Goal: Task Accomplishment & Management: Complete application form

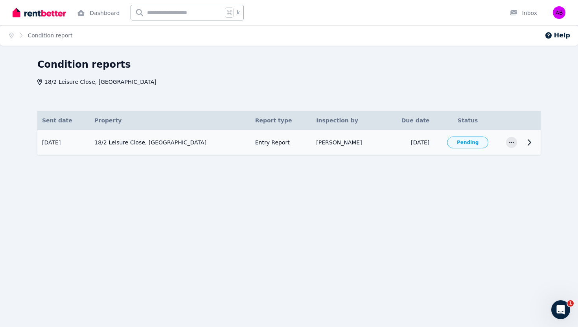
click at [529, 140] on icon at bounding box center [529, 142] width 3 height 6
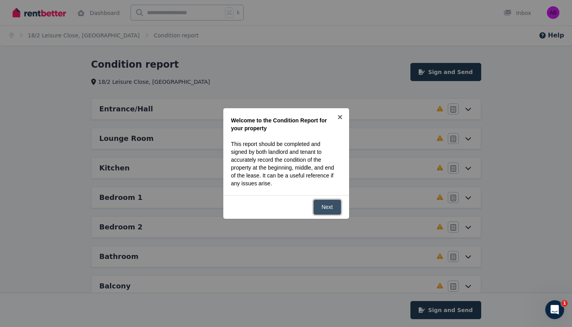
click at [329, 209] on link "Next" at bounding box center [327, 206] width 28 height 15
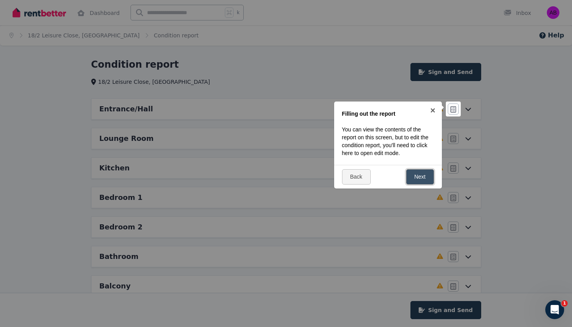
click at [417, 180] on link "Next" at bounding box center [420, 176] width 28 height 15
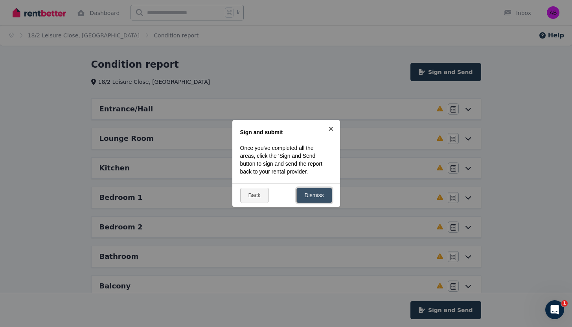
click at [321, 198] on link "Dismiss" at bounding box center [314, 194] width 36 height 15
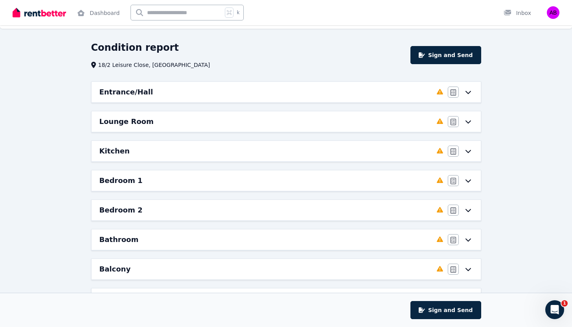
scroll to position [7, 0]
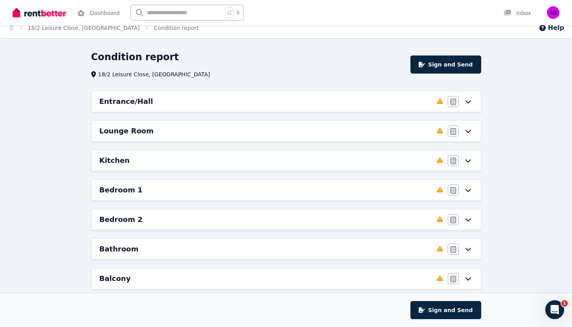
click at [233, 105] on div "Entrance/Hall" at bounding box center [265, 101] width 332 height 11
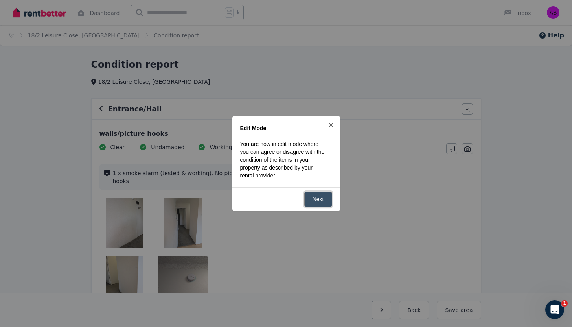
click at [324, 201] on link "Next" at bounding box center [318, 198] width 28 height 15
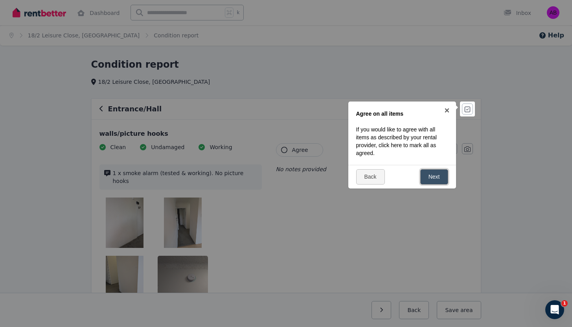
click at [440, 179] on link "Next" at bounding box center [434, 176] width 28 height 15
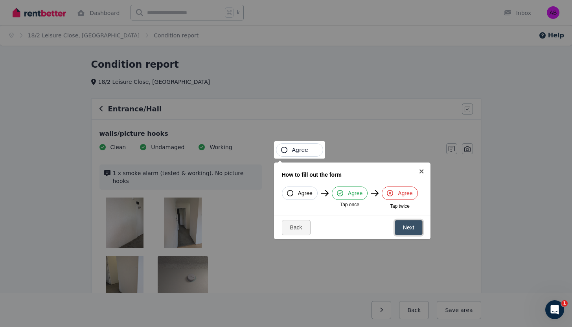
click at [411, 229] on link "Next" at bounding box center [409, 227] width 28 height 15
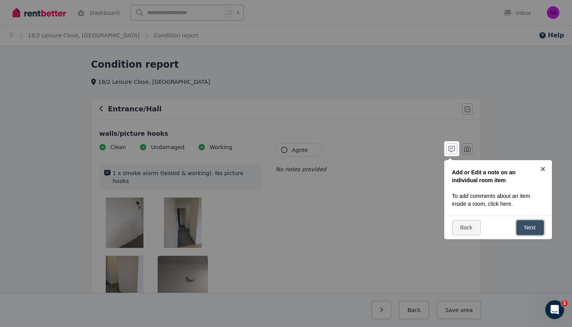
click at [534, 232] on link "Next" at bounding box center [530, 227] width 28 height 15
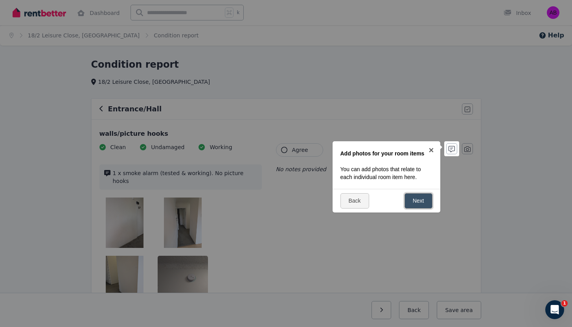
click at [418, 203] on link "Next" at bounding box center [418, 200] width 28 height 15
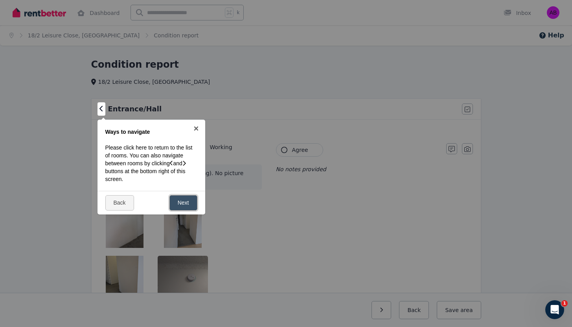
click at [183, 205] on link "Next" at bounding box center [183, 202] width 28 height 15
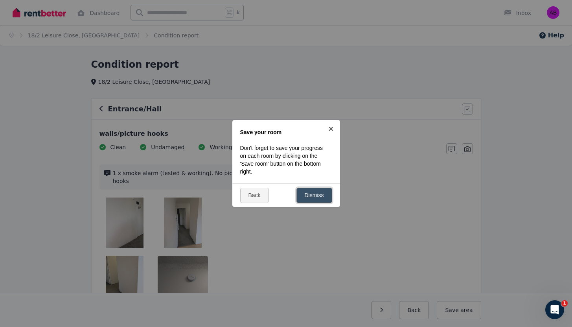
click at [319, 196] on link "Dismiss" at bounding box center [314, 194] width 36 height 15
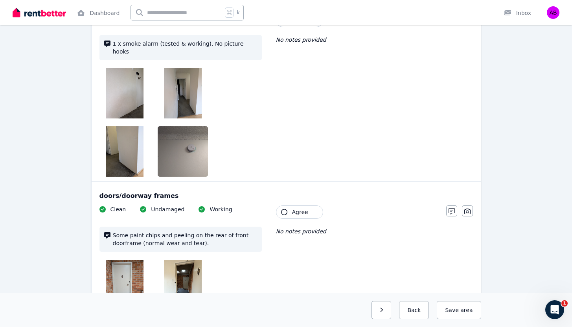
scroll to position [130, 0]
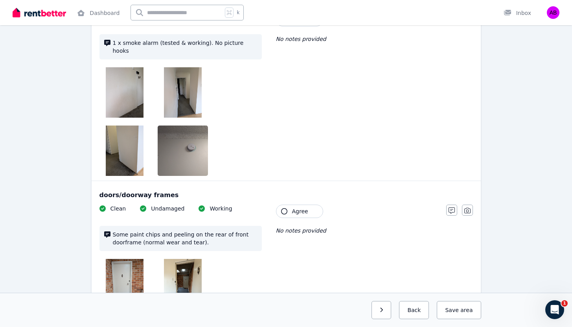
click at [121, 96] on img at bounding box center [125, 92] width 38 height 50
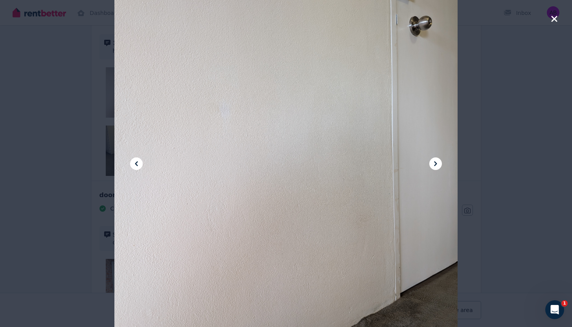
click at [435, 162] on icon at bounding box center [435, 163] width 3 height 5
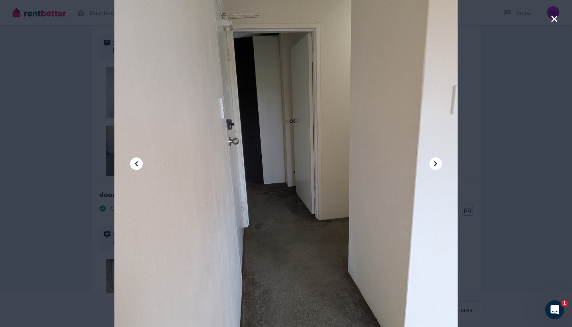
click at [136, 162] on icon at bounding box center [136, 163] width 3 height 5
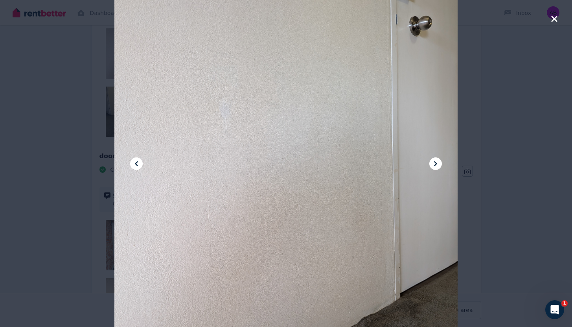
scroll to position [169, 0]
click at [438, 165] on icon at bounding box center [435, 163] width 9 height 9
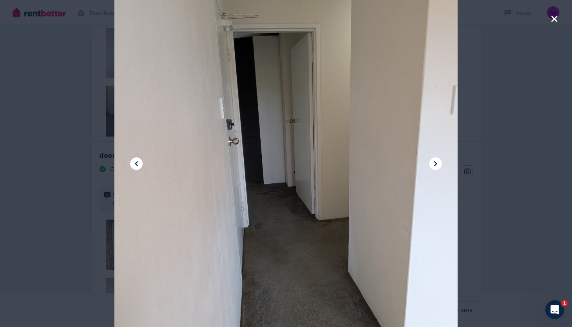
click at [438, 165] on icon at bounding box center [435, 163] width 9 height 9
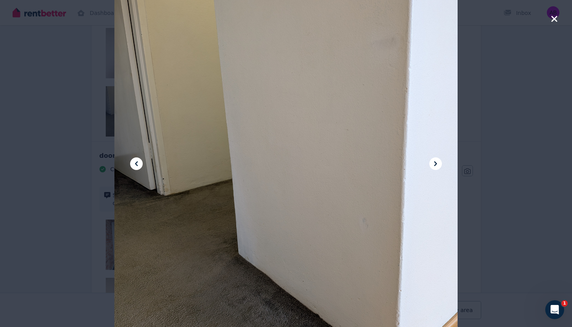
click at [438, 165] on icon at bounding box center [435, 163] width 9 height 9
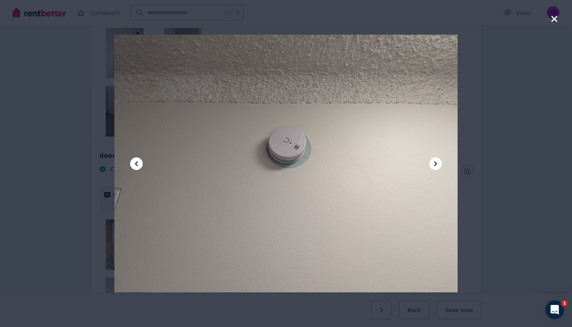
click at [438, 165] on icon at bounding box center [435, 163] width 9 height 9
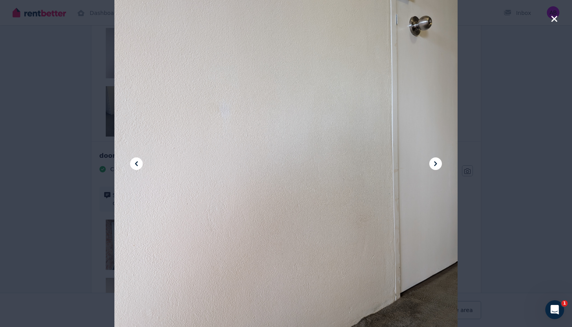
click at [438, 165] on icon at bounding box center [435, 163] width 9 height 9
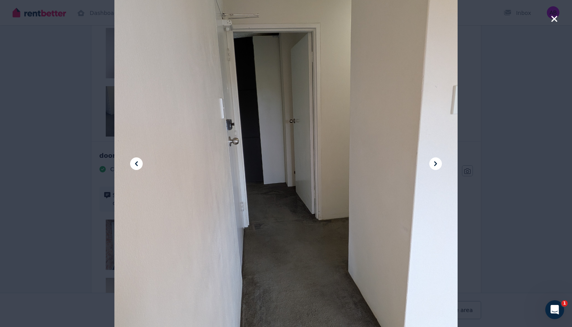
click at [554, 23] on icon "button" at bounding box center [554, 18] width 7 height 9
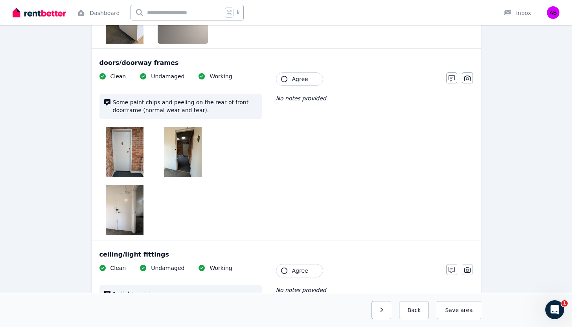
scroll to position [263, 0]
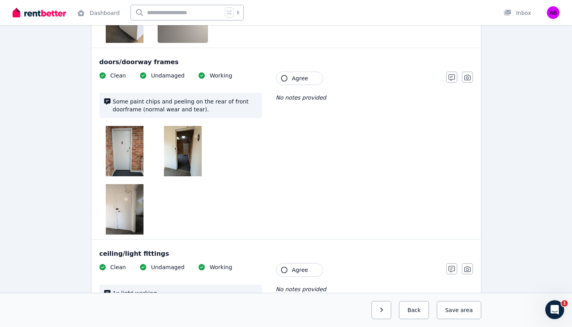
click at [119, 143] on img at bounding box center [125, 151] width 38 height 50
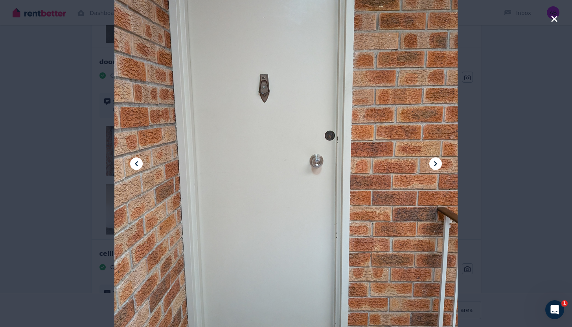
click at [434, 165] on icon at bounding box center [435, 163] width 3 height 5
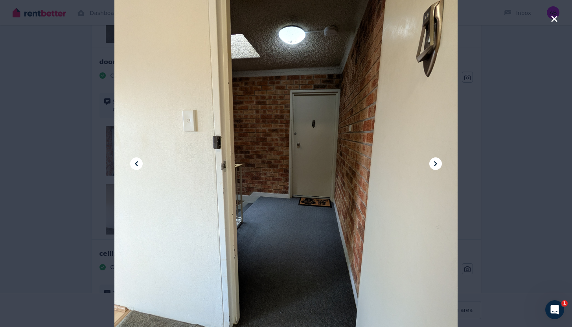
click at [433, 165] on icon at bounding box center [435, 163] width 9 height 9
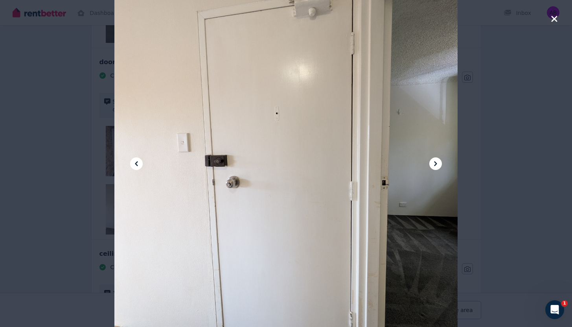
click at [433, 165] on icon at bounding box center [435, 163] width 9 height 9
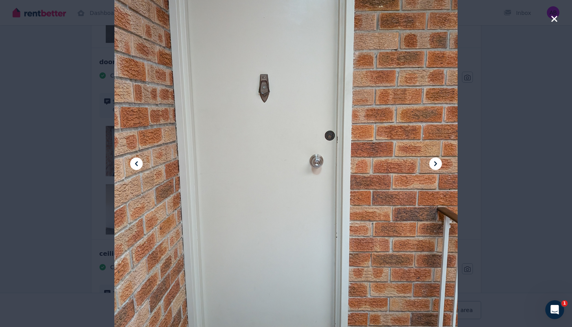
click at [555, 21] on icon "button" at bounding box center [554, 19] width 6 height 6
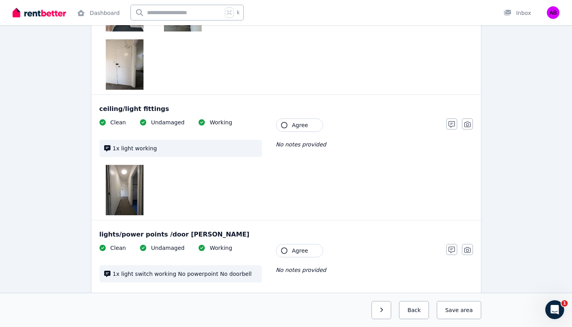
scroll to position [425, 0]
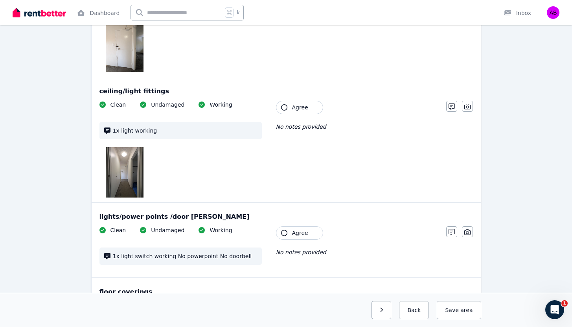
click at [123, 166] on img at bounding box center [125, 172] width 38 height 50
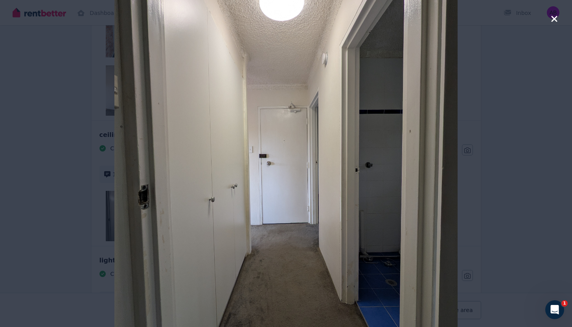
scroll to position [378, 0]
click at [554, 20] on icon "button" at bounding box center [554, 19] width 6 height 6
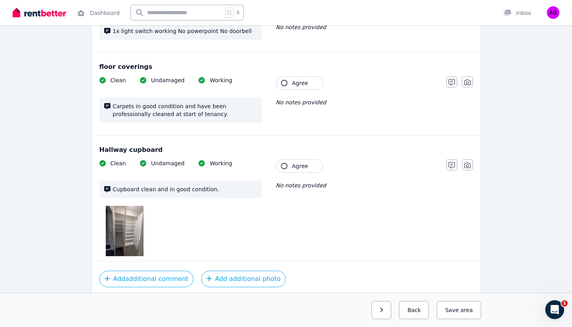
scroll to position [675, 0]
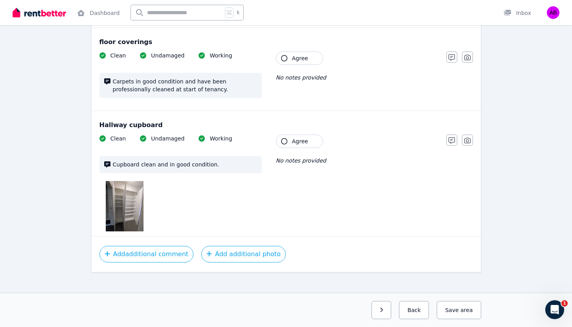
click at [118, 198] on img at bounding box center [125, 206] width 38 height 50
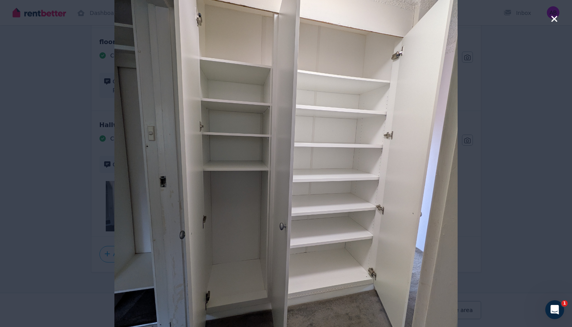
click at [554, 19] on icon "button" at bounding box center [554, 19] width 6 height 6
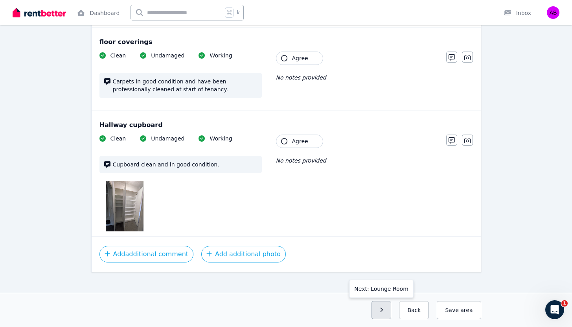
click at [387, 312] on button "button" at bounding box center [381, 310] width 20 height 18
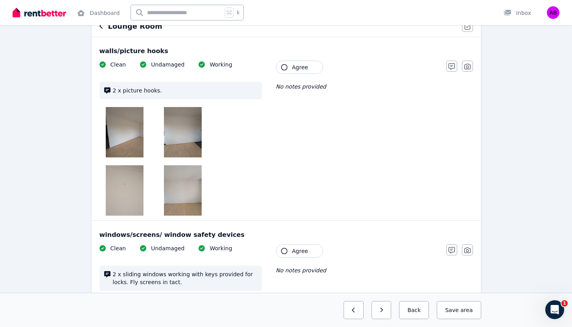
scroll to position [122, 0]
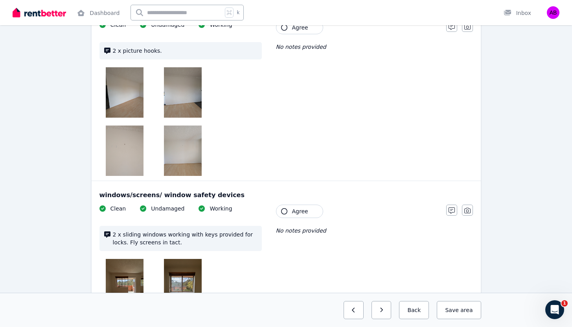
click at [121, 95] on img at bounding box center [125, 92] width 38 height 50
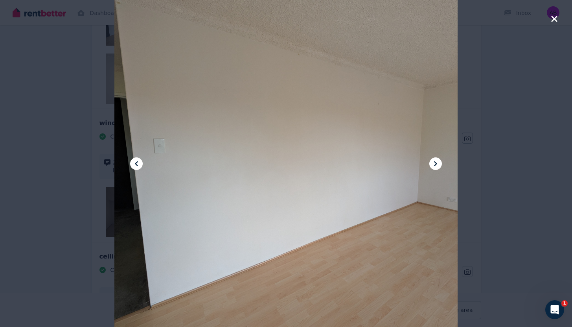
scroll to position [186, 0]
click at [437, 165] on icon at bounding box center [435, 163] width 9 height 9
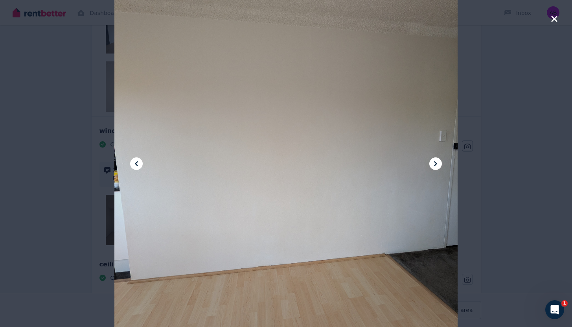
click at [437, 165] on icon at bounding box center [435, 163] width 9 height 9
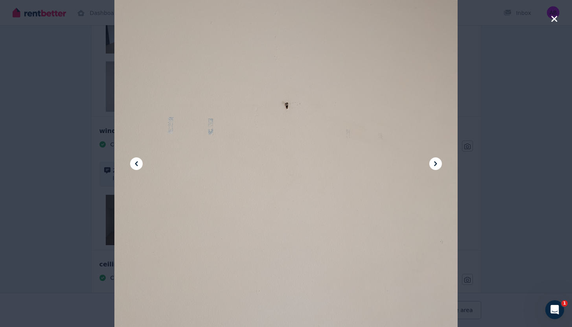
click at [437, 165] on icon at bounding box center [435, 163] width 9 height 9
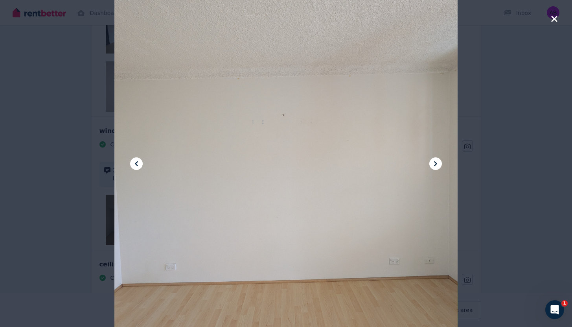
click at [437, 165] on icon at bounding box center [435, 163] width 9 height 9
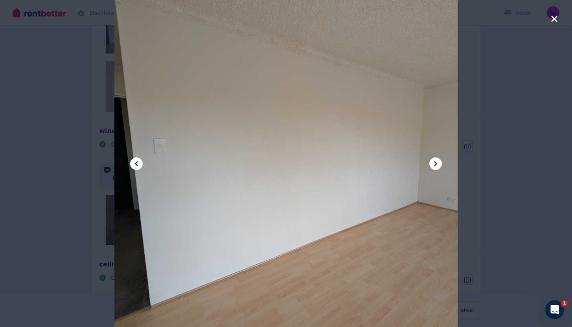
click at [437, 165] on icon at bounding box center [435, 163] width 9 height 9
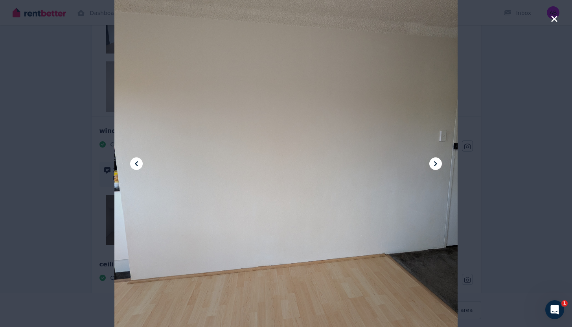
click at [437, 165] on icon at bounding box center [435, 163] width 9 height 9
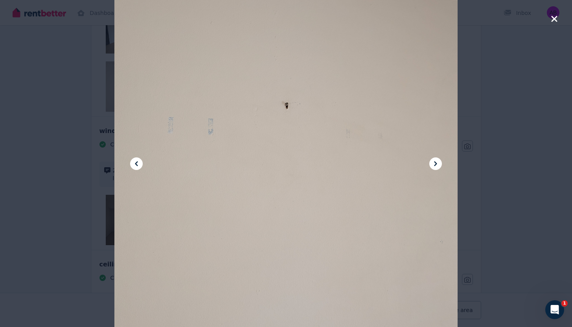
click at [437, 165] on icon at bounding box center [435, 163] width 9 height 9
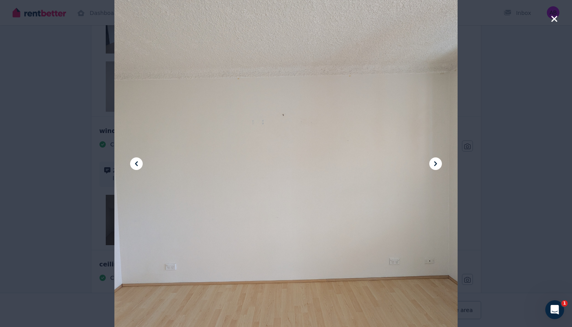
click at [437, 165] on icon at bounding box center [435, 163] width 9 height 9
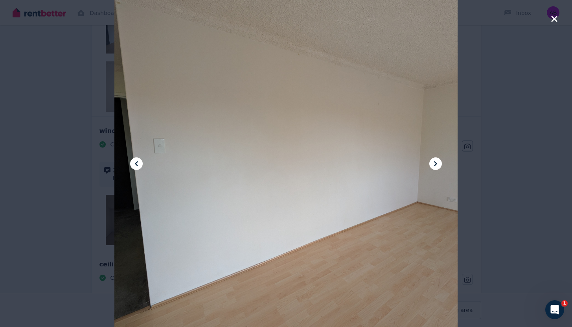
click at [437, 165] on icon at bounding box center [435, 163] width 9 height 9
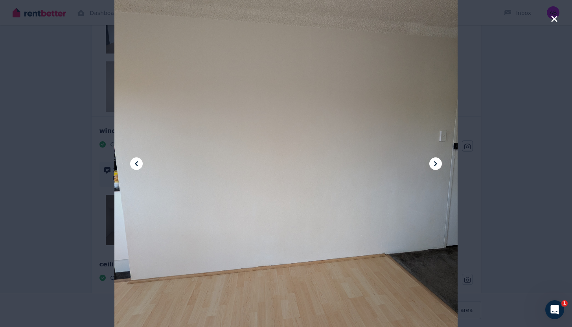
click at [551, 21] on icon "button" at bounding box center [554, 19] width 6 height 6
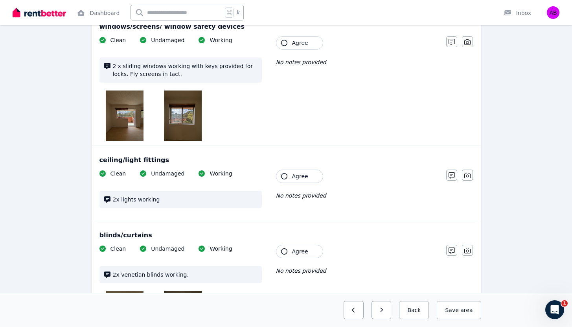
scroll to position [288, 0]
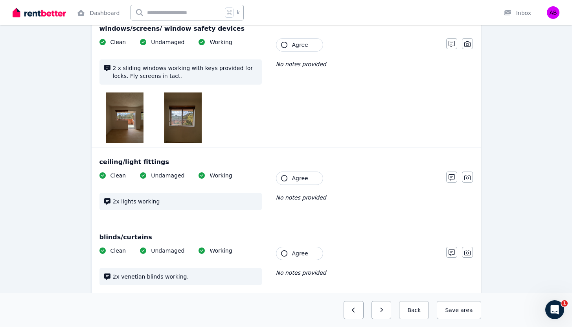
click at [123, 123] on img at bounding box center [125, 117] width 38 height 50
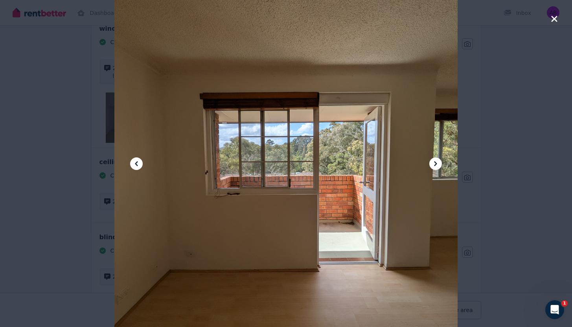
click at [435, 163] on icon at bounding box center [435, 163] width 3 height 5
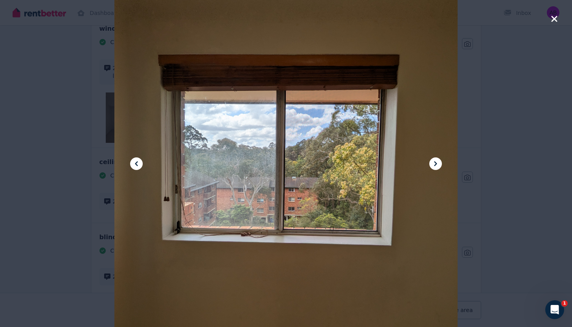
click at [138, 160] on icon at bounding box center [136, 163] width 9 height 9
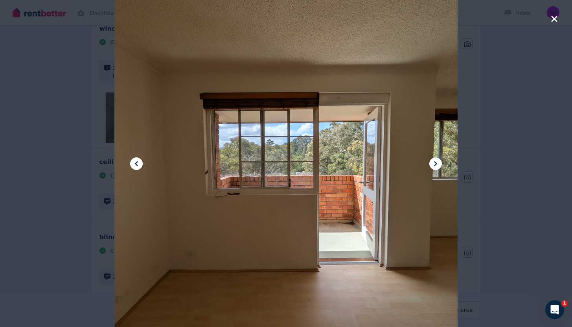
click at [435, 163] on icon at bounding box center [435, 163] width 9 height 9
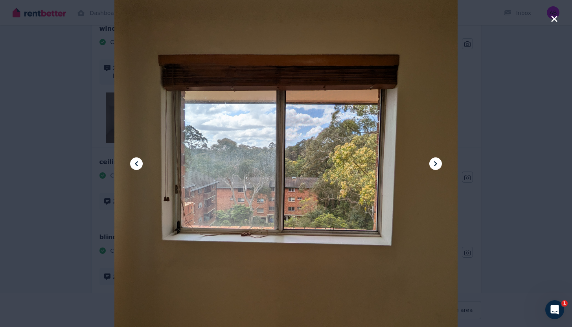
click at [435, 163] on icon at bounding box center [435, 163] width 9 height 9
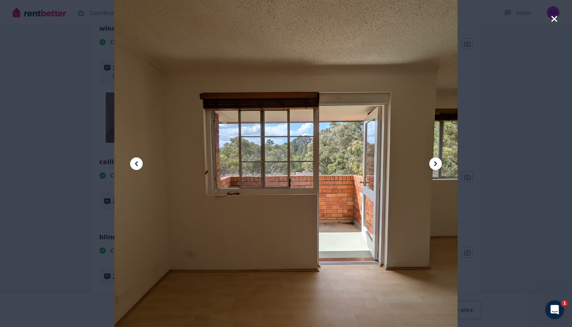
click at [555, 19] on icon "button" at bounding box center [554, 18] width 7 height 9
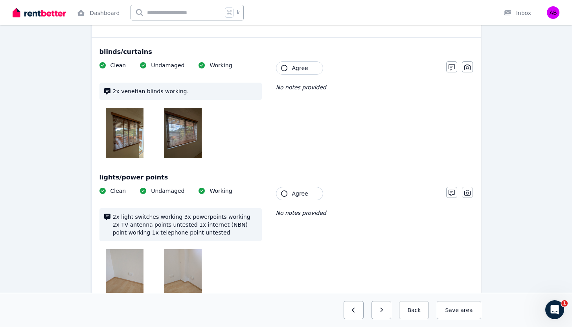
scroll to position [475, 0]
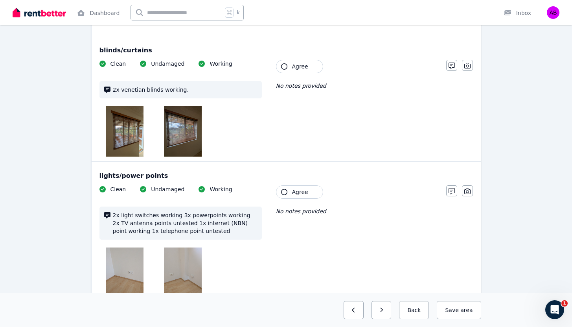
click at [127, 134] on img at bounding box center [125, 131] width 38 height 50
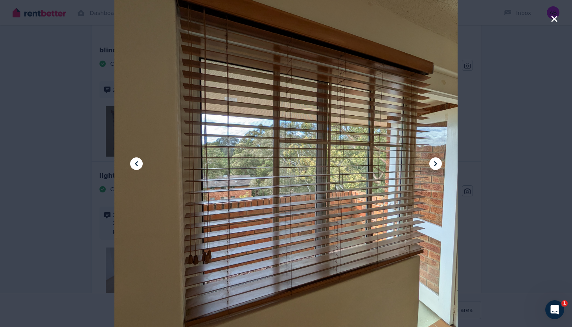
click at [436, 164] on icon at bounding box center [435, 163] width 3 height 5
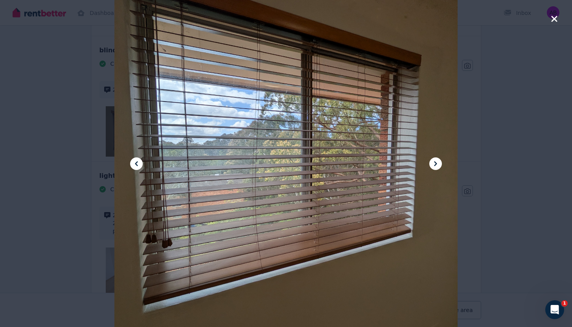
click at [436, 164] on icon at bounding box center [435, 163] width 3 height 5
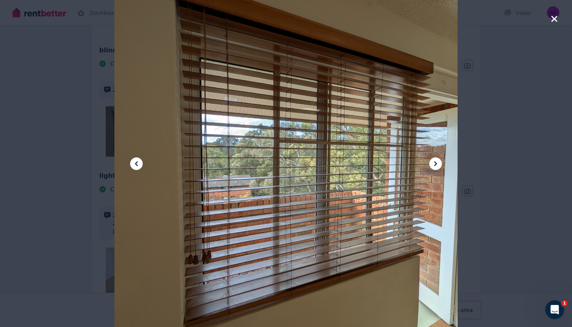
click at [553, 20] on icon "button" at bounding box center [554, 19] width 6 height 6
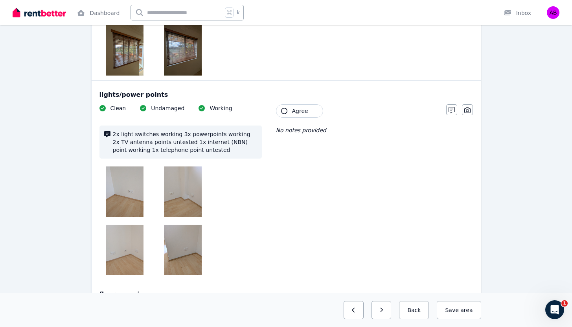
scroll to position [588, 0]
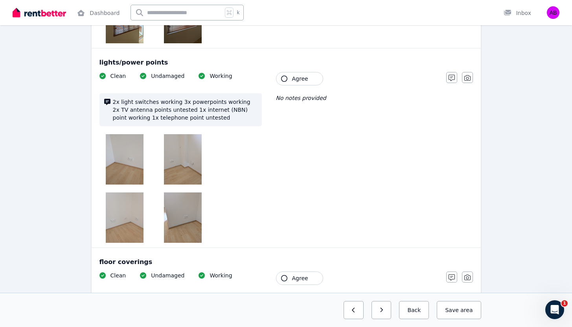
click at [126, 152] on img at bounding box center [125, 159] width 38 height 50
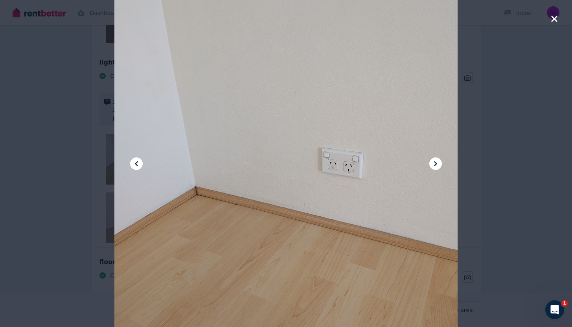
click at [432, 165] on icon at bounding box center [435, 163] width 9 height 9
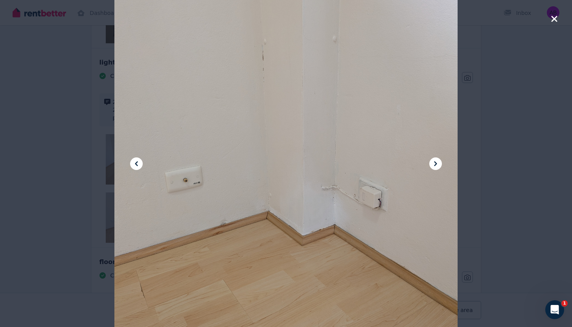
click at [432, 165] on icon at bounding box center [435, 163] width 9 height 9
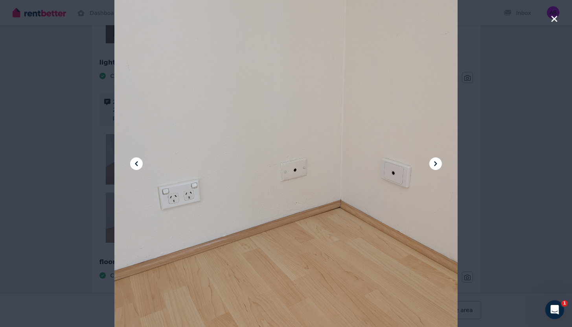
click at [432, 165] on icon at bounding box center [435, 163] width 9 height 9
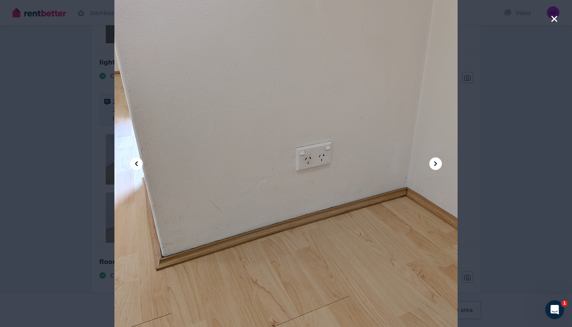
click at [432, 165] on icon at bounding box center [435, 163] width 9 height 9
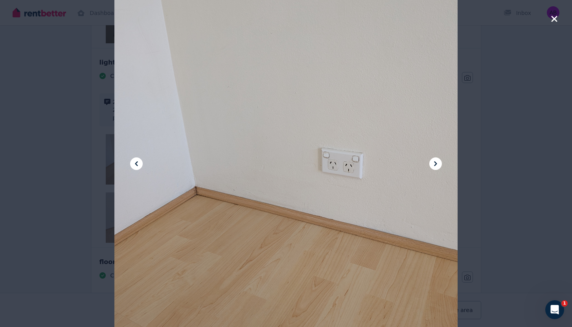
click at [432, 165] on icon at bounding box center [435, 163] width 9 height 9
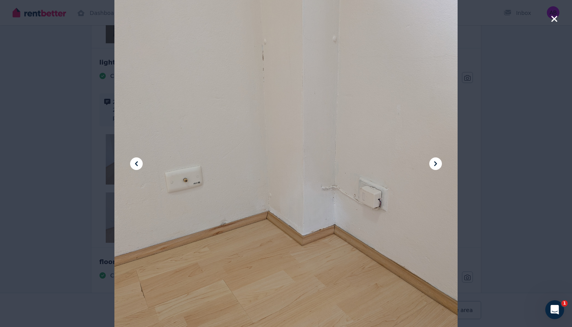
click at [552, 21] on icon "button" at bounding box center [554, 19] width 6 height 6
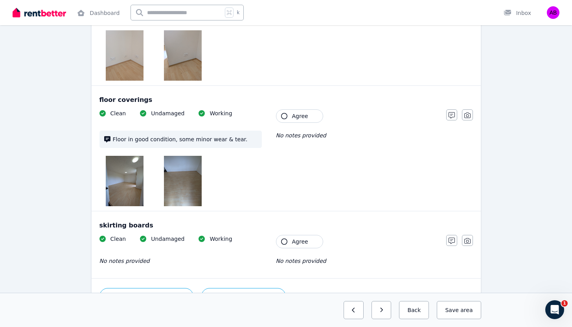
scroll to position [751, 0]
click at [119, 184] on img at bounding box center [125, 180] width 38 height 50
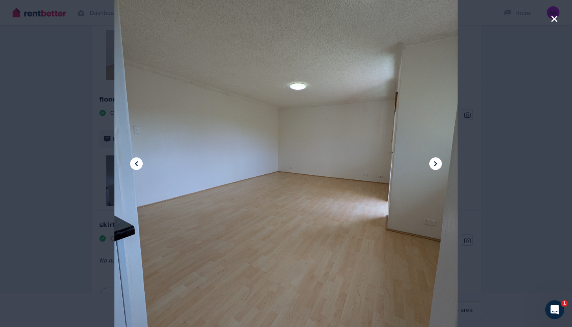
click at [437, 161] on icon at bounding box center [435, 163] width 9 height 9
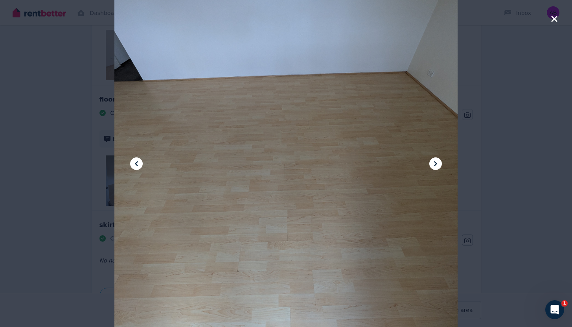
click at [437, 161] on icon at bounding box center [435, 163] width 9 height 9
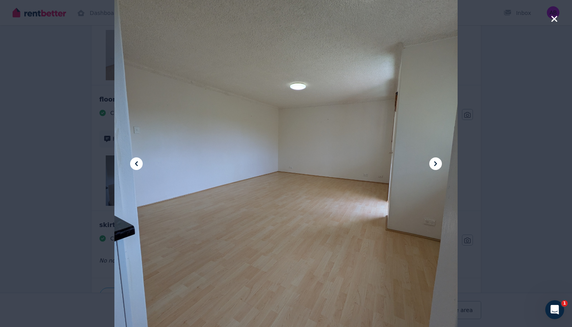
click at [554, 22] on icon "button" at bounding box center [554, 18] width 7 height 9
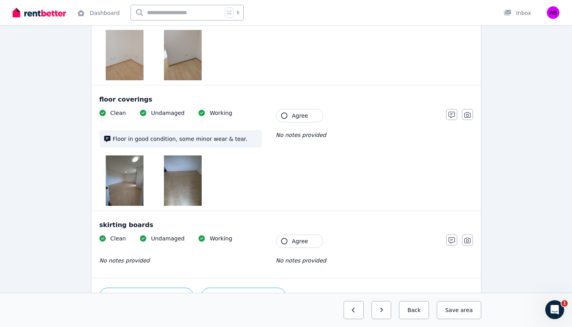
scroll to position [800, 0]
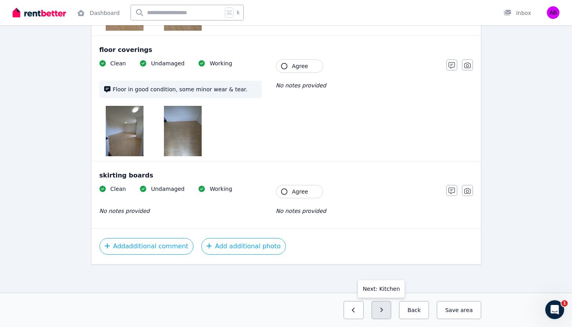
click at [385, 314] on button "button" at bounding box center [381, 310] width 20 height 18
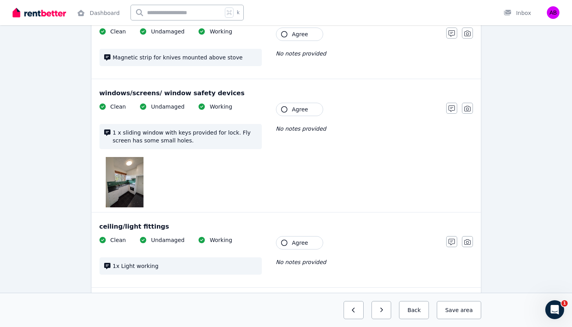
scroll to position [136, 0]
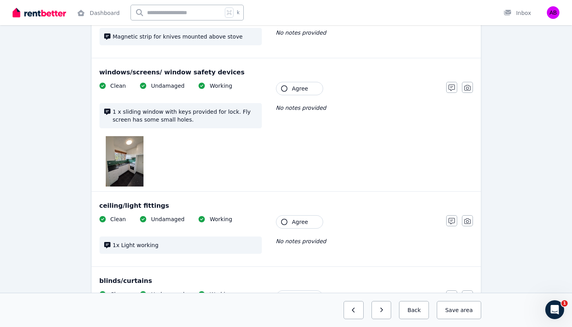
click at [130, 161] on img at bounding box center [125, 161] width 38 height 50
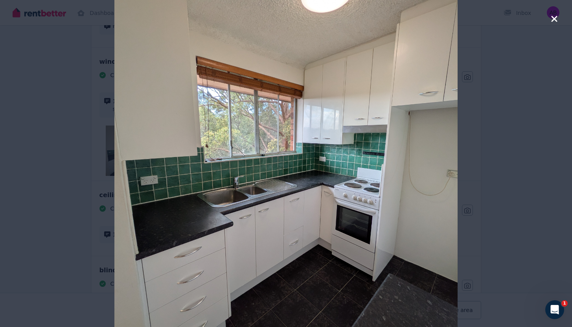
scroll to position [148, 0]
click at [553, 22] on icon "button" at bounding box center [554, 18] width 7 height 9
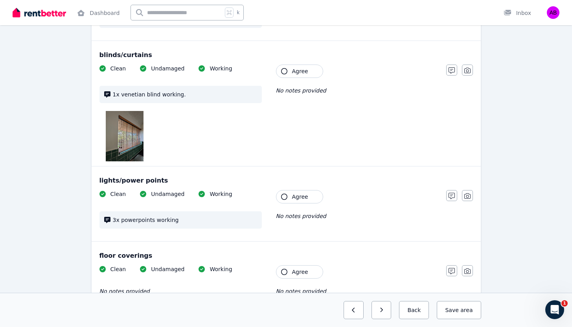
scroll to position [367, 0]
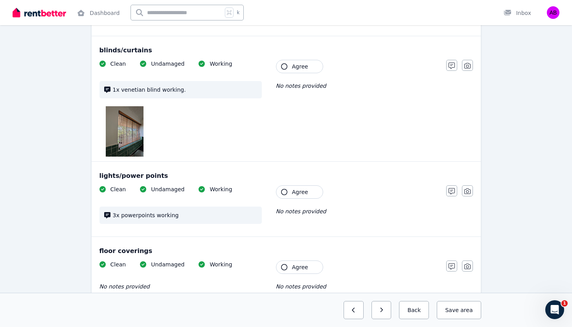
click at [130, 139] on img at bounding box center [125, 131] width 38 height 50
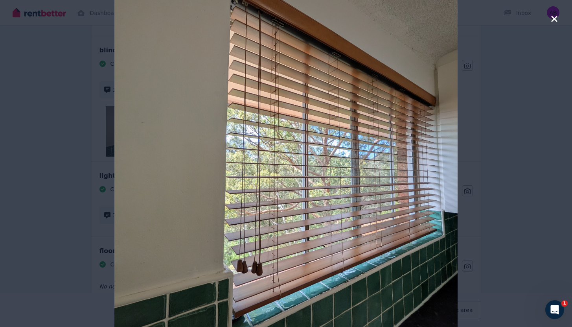
click at [552, 22] on icon "button" at bounding box center [554, 18] width 7 height 9
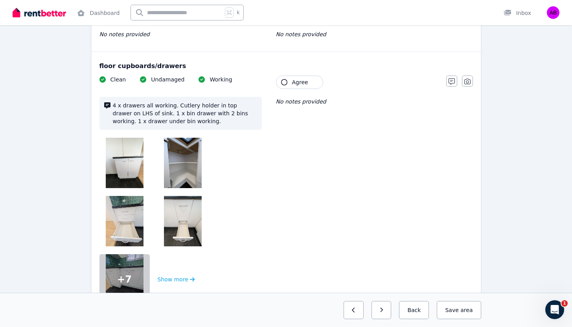
scroll to position [637, 0]
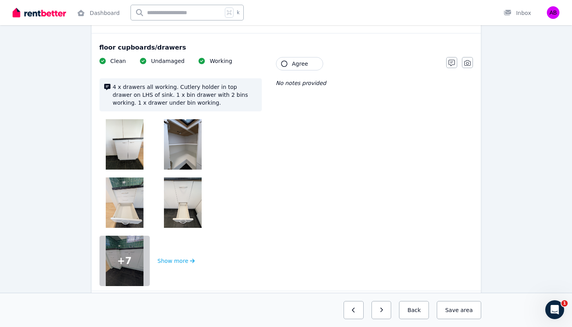
click at [128, 139] on img at bounding box center [125, 144] width 38 height 50
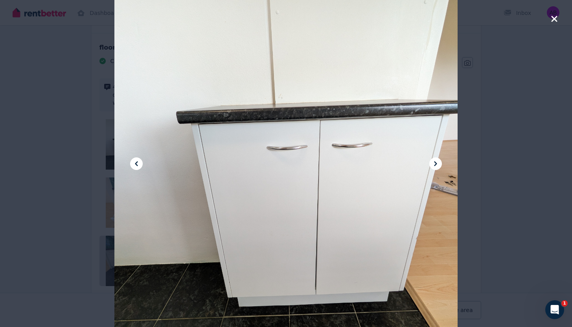
click at [435, 163] on icon at bounding box center [435, 163] width 3 height 5
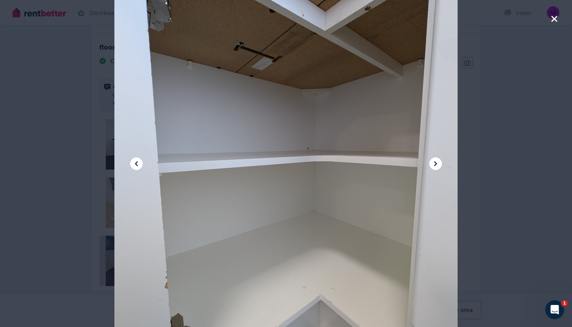
click at [435, 163] on icon at bounding box center [435, 163] width 3 height 5
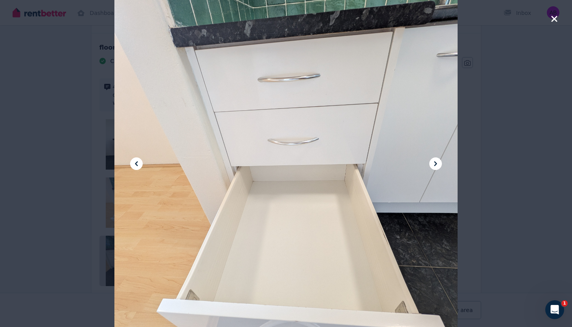
click at [435, 163] on icon at bounding box center [435, 163] width 3 height 5
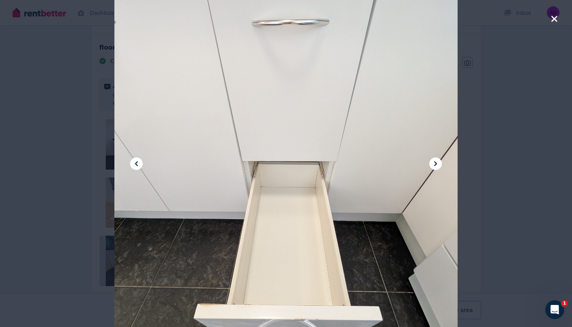
click at [435, 163] on icon at bounding box center [435, 163] width 3 height 5
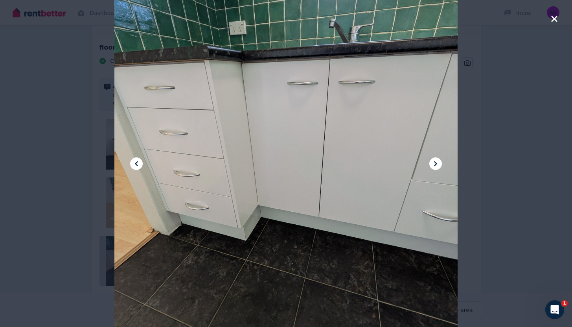
click at [435, 163] on icon at bounding box center [435, 163] width 3 height 5
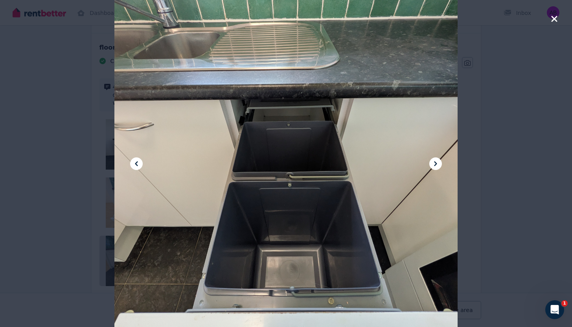
click at [435, 163] on icon at bounding box center [435, 163] width 3 height 5
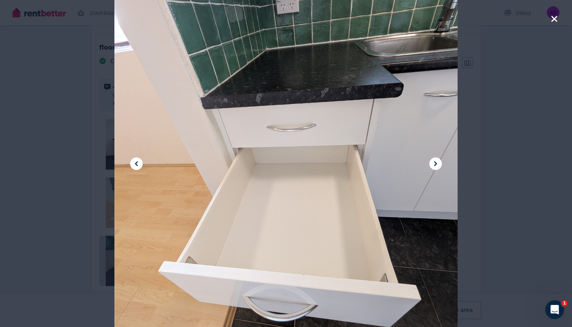
click at [435, 163] on icon at bounding box center [435, 163] width 3 height 5
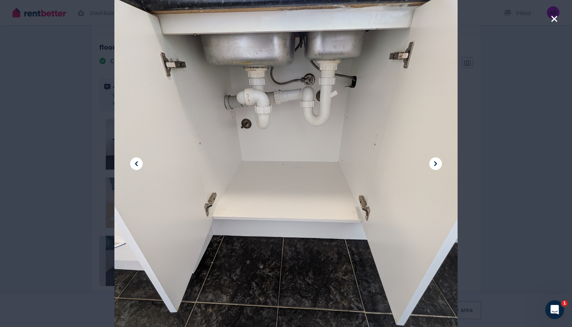
click at [435, 163] on icon at bounding box center [435, 163] width 3 height 5
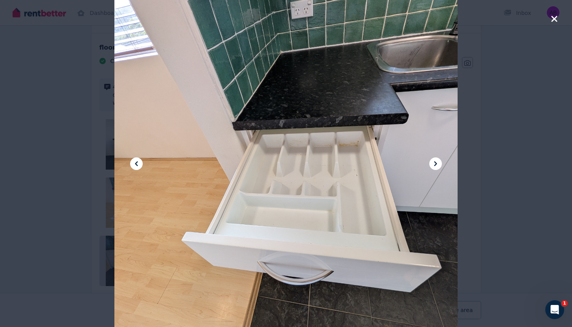
click at [435, 163] on icon at bounding box center [435, 163] width 3 height 5
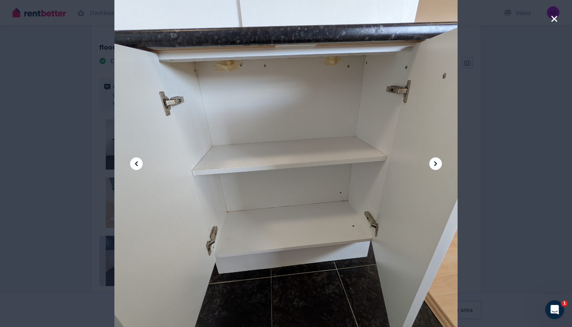
click at [435, 163] on icon at bounding box center [435, 163] width 3 height 5
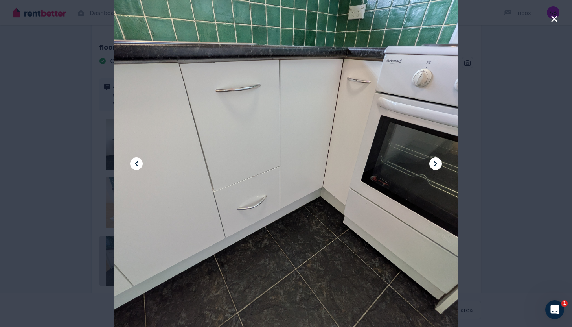
click at [435, 163] on icon at bounding box center [435, 163] width 3 height 5
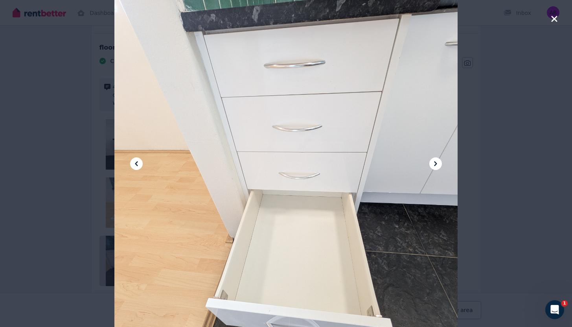
click at [435, 163] on icon at bounding box center [435, 163] width 3 height 5
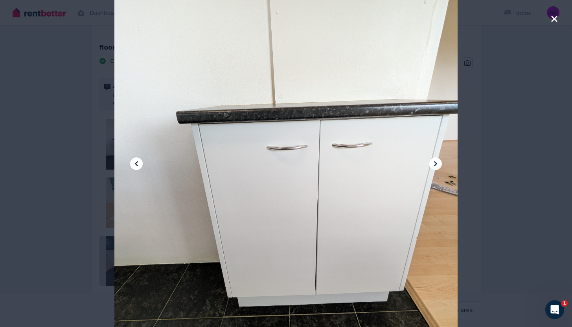
click at [435, 163] on icon at bounding box center [435, 163] width 3 height 5
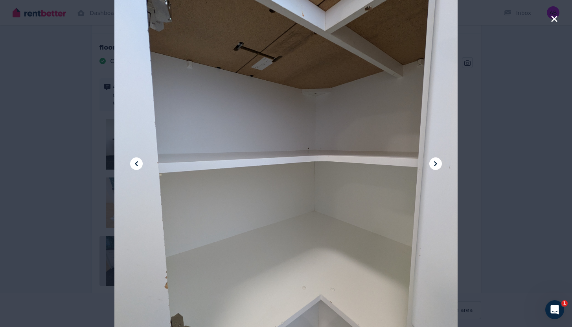
click at [435, 163] on icon at bounding box center [435, 163] width 3 height 5
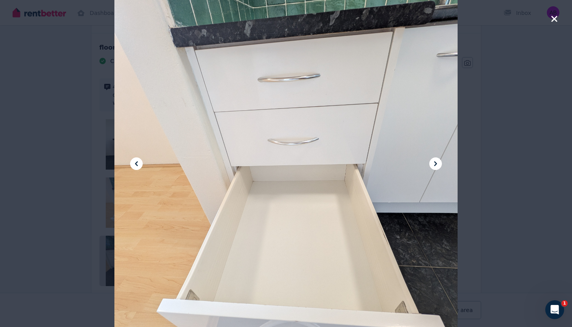
click at [555, 21] on icon "button" at bounding box center [554, 19] width 6 height 6
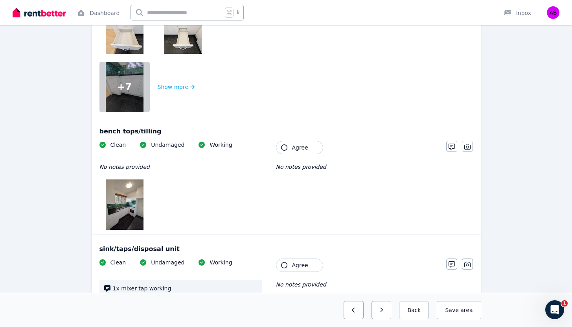
scroll to position [847, 0]
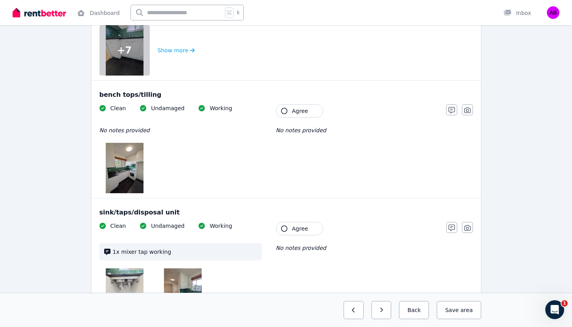
click at [117, 174] on img at bounding box center [125, 168] width 38 height 50
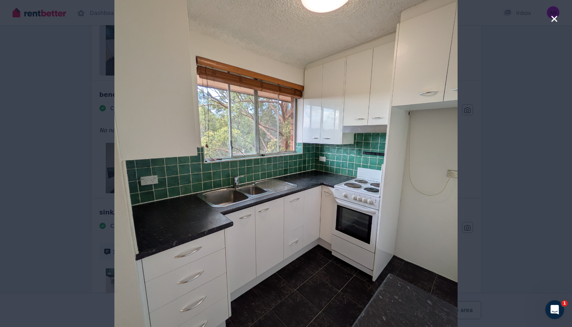
click at [553, 19] on icon "button" at bounding box center [554, 19] width 6 height 6
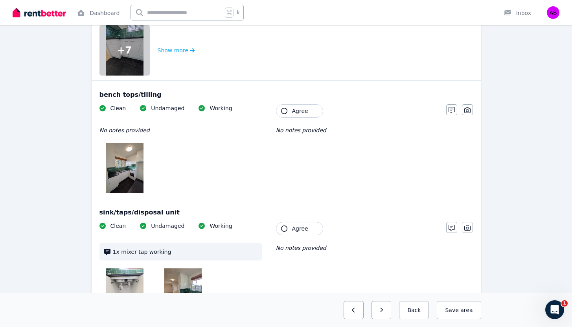
scroll to position [1030, 0]
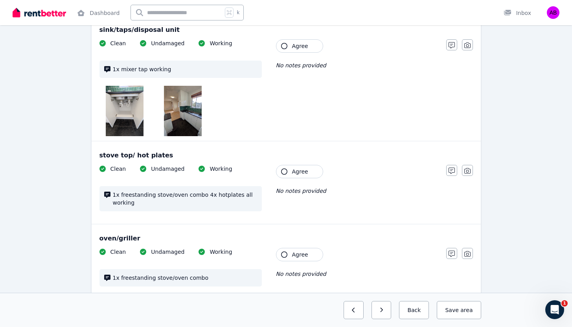
click at [116, 105] on img at bounding box center [125, 111] width 38 height 50
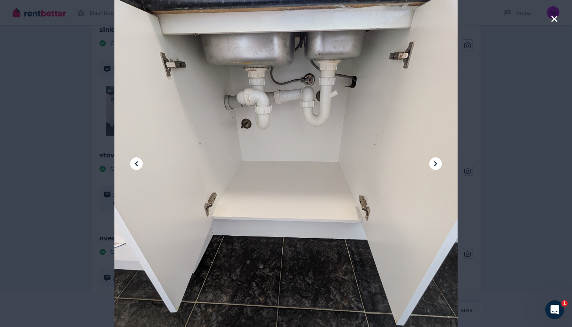
click at [437, 163] on icon at bounding box center [435, 163] width 9 height 9
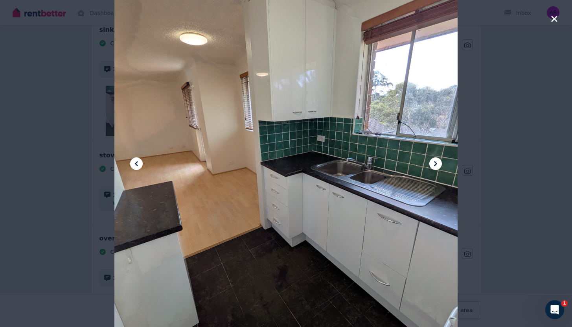
click at [437, 163] on icon at bounding box center [435, 163] width 9 height 9
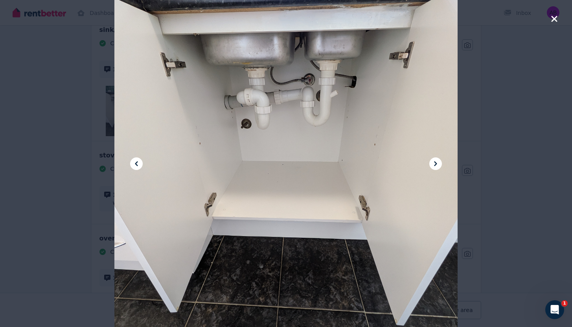
click at [551, 19] on icon "button" at bounding box center [554, 18] width 7 height 9
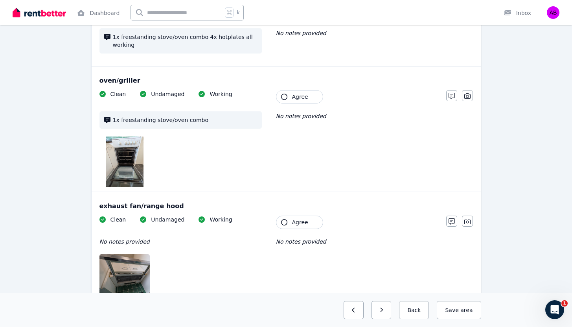
scroll to position [1204, 0]
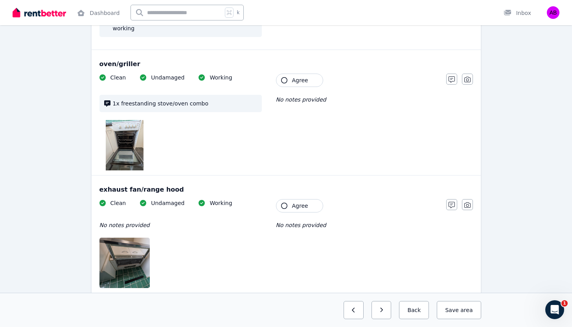
click at [130, 150] on img at bounding box center [125, 145] width 38 height 50
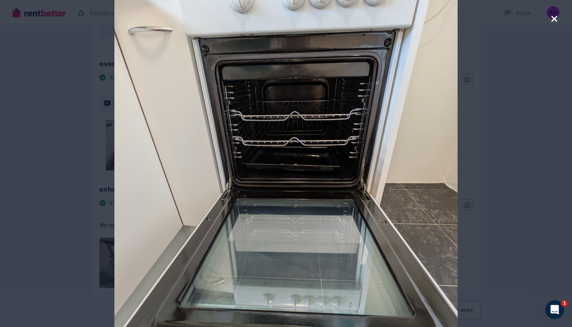
click at [554, 19] on icon "button" at bounding box center [554, 19] width 6 height 6
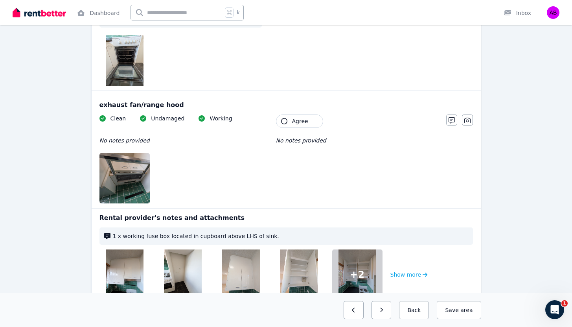
scroll to position [1306, 0]
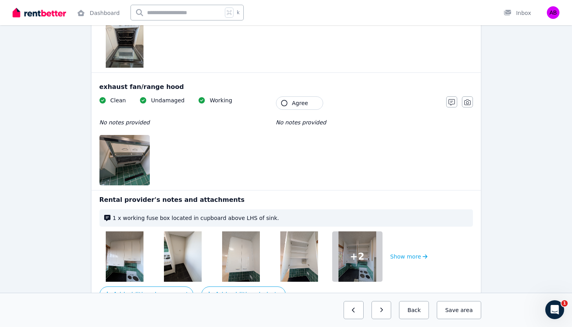
click at [116, 158] on img at bounding box center [132, 160] width 67 height 50
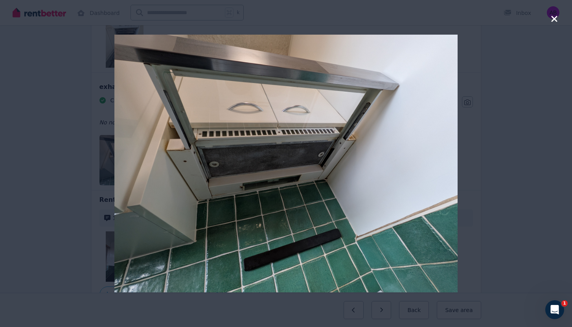
click at [553, 20] on icon "button" at bounding box center [554, 19] width 6 height 6
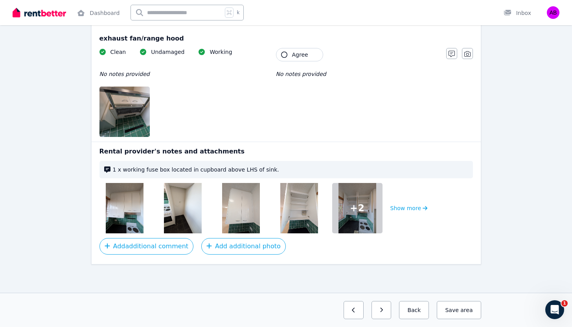
scroll to position [1348, 0]
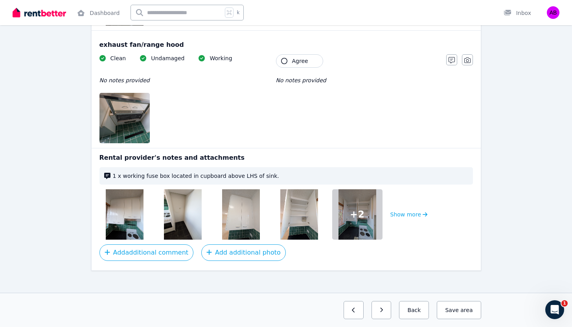
click at [120, 216] on img at bounding box center [125, 214] width 38 height 50
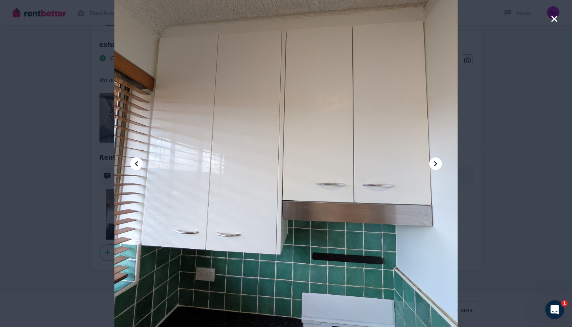
scroll to position [1354, 0]
click at [435, 166] on icon at bounding box center [435, 163] width 9 height 9
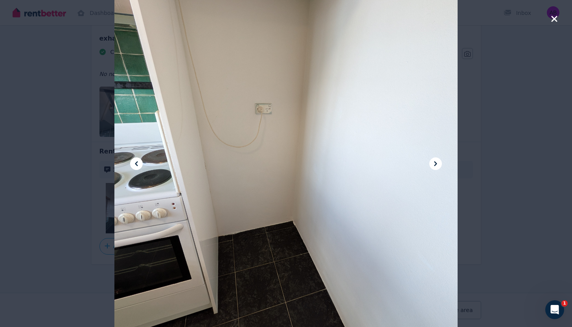
click at [435, 166] on icon at bounding box center [435, 163] width 9 height 9
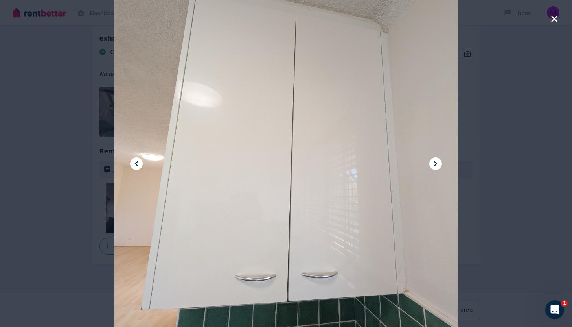
click at [435, 166] on icon at bounding box center [435, 163] width 9 height 9
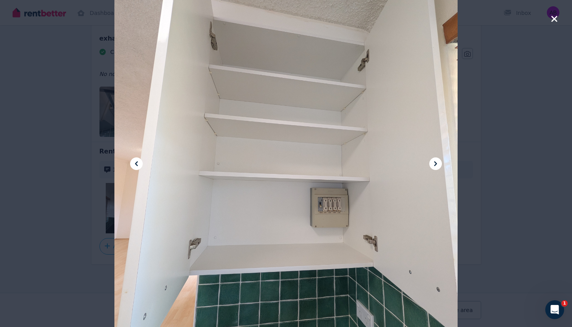
click at [435, 166] on icon at bounding box center [435, 163] width 9 height 9
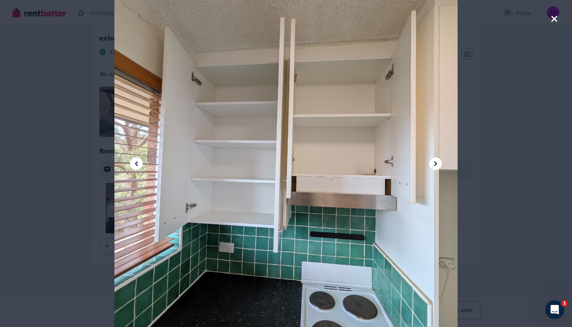
click at [435, 166] on icon at bounding box center [435, 163] width 9 height 9
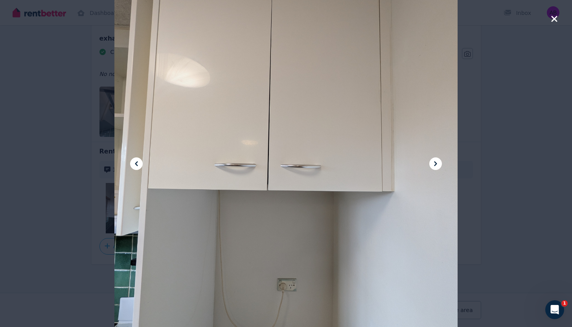
click at [435, 166] on icon at bounding box center [435, 163] width 9 height 9
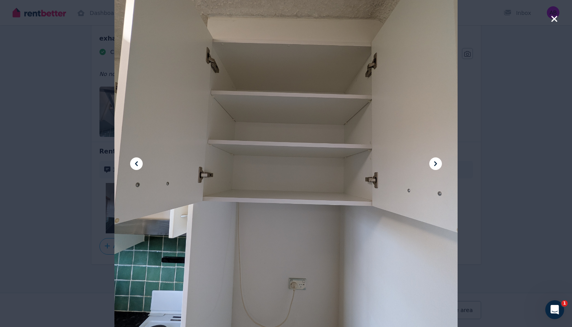
click at [435, 166] on icon at bounding box center [435, 163] width 9 height 9
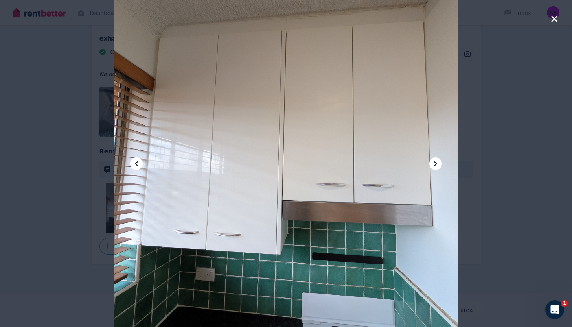
click at [435, 166] on icon at bounding box center [435, 163] width 9 height 9
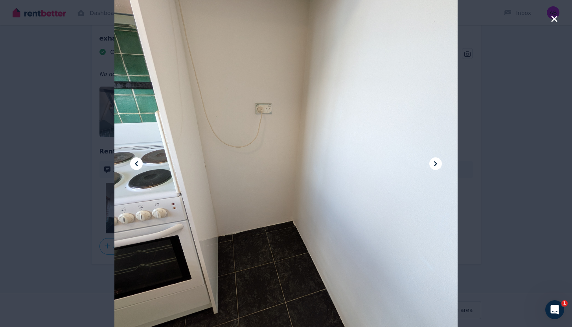
click at [555, 18] on icon "button" at bounding box center [554, 19] width 6 height 6
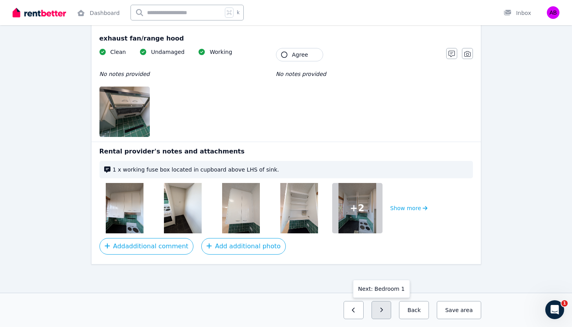
click at [383, 306] on button "button" at bounding box center [381, 310] width 20 height 18
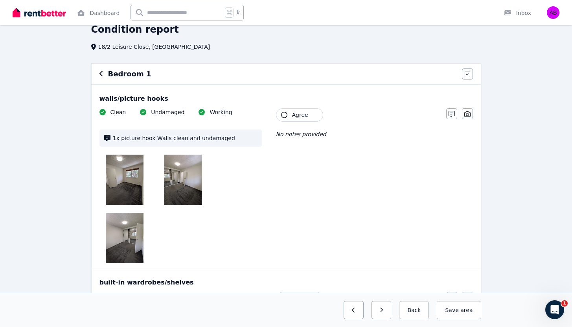
scroll to position [0, 0]
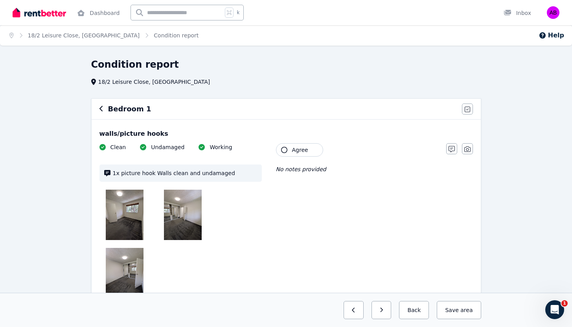
click at [117, 218] on img at bounding box center [125, 214] width 38 height 50
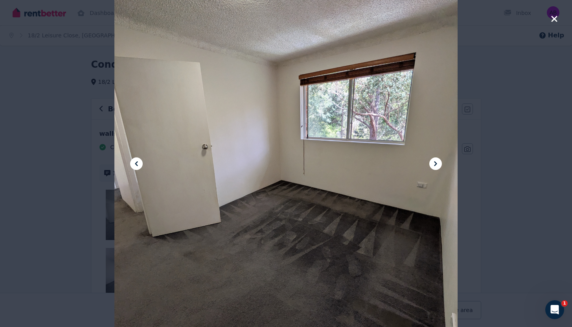
click at [438, 160] on icon at bounding box center [435, 163] width 9 height 9
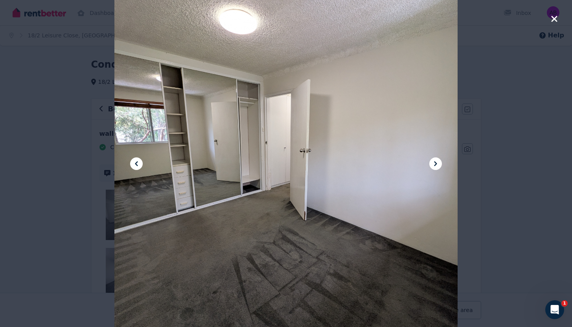
click at [438, 160] on icon at bounding box center [435, 163] width 9 height 9
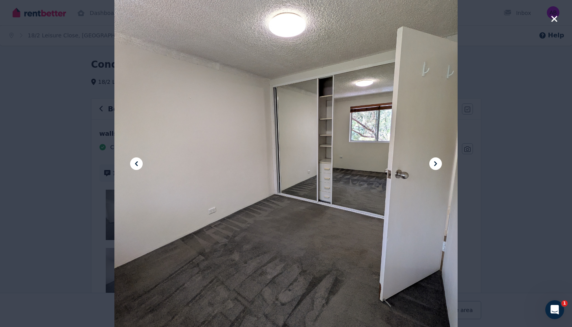
click at [438, 160] on icon at bounding box center [435, 163] width 9 height 9
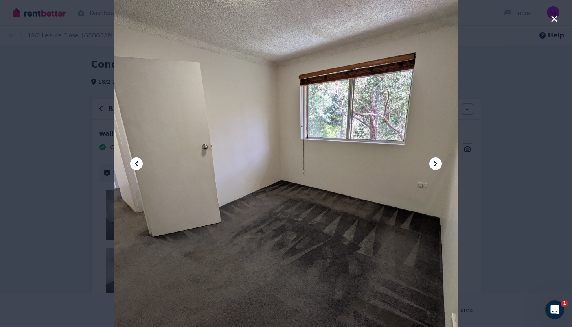
click at [438, 160] on icon at bounding box center [435, 163] width 9 height 9
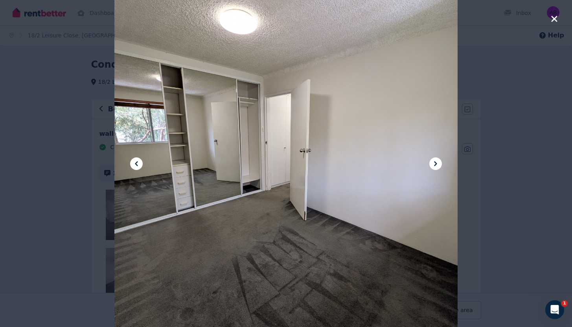
click at [438, 160] on icon at bounding box center [435, 163] width 9 height 9
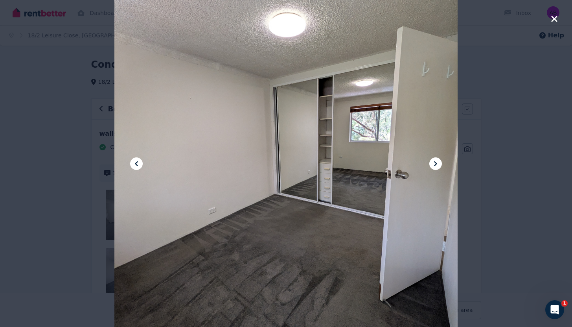
click at [438, 160] on icon at bounding box center [435, 163] width 9 height 9
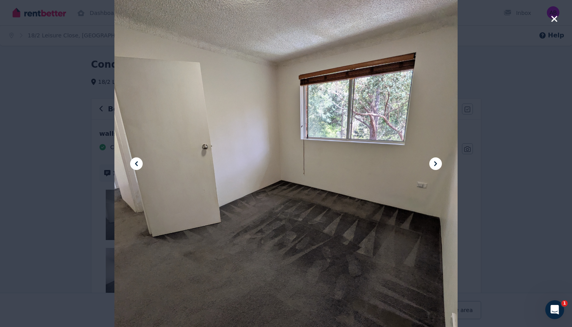
click at [554, 16] on icon "button" at bounding box center [554, 18] width 7 height 9
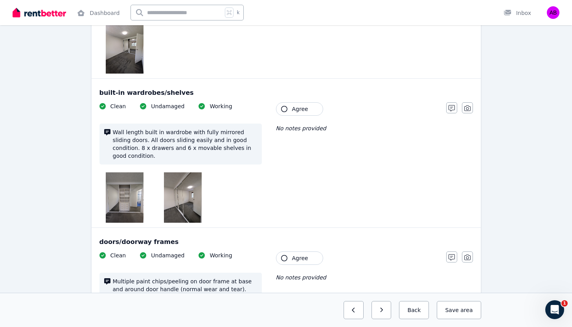
scroll to position [222, 0]
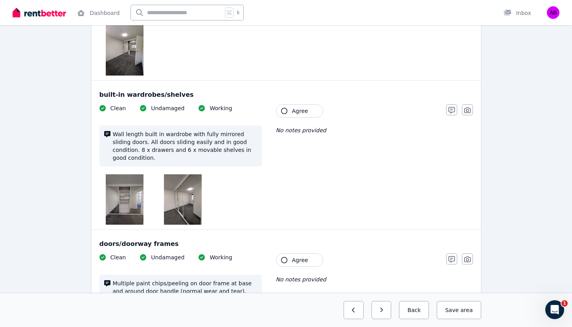
click at [108, 197] on img at bounding box center [125, 199] width 38 height 50
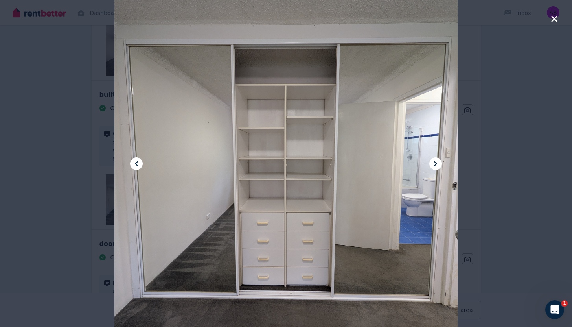
click at [433, 164] on icon at bounding box center [435, 163] width 9 height 9
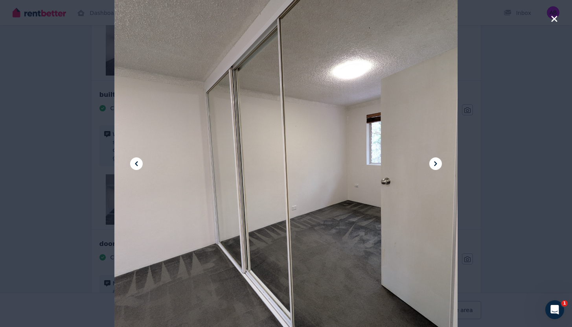
click at [433, 164] on icon at bounding box center [435, 163] width 9 height 9
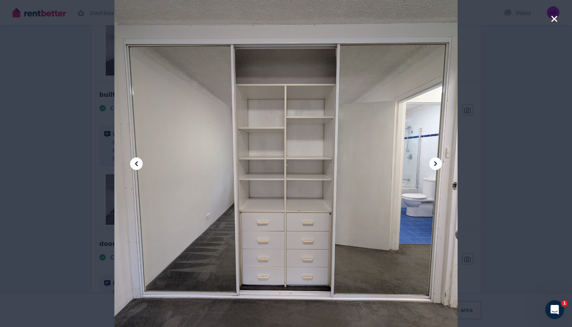
click at [433, 164] on icon at bounding box center [435, 163] width 9 height 9
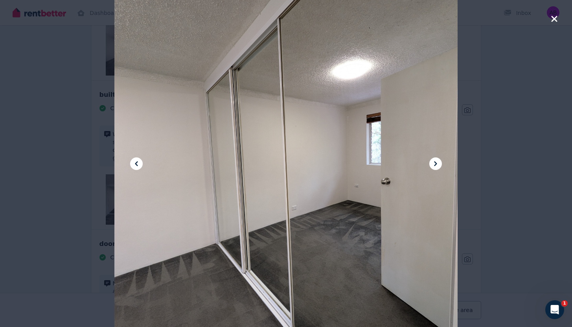
click at [552, 19] on icon "button" at bounding box center [554, 18] width 7 height 9
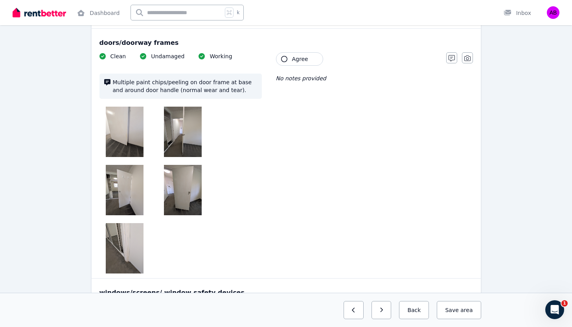
scroll to position [429, 0]
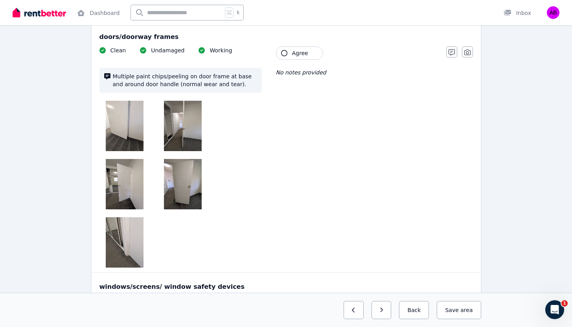
click at [127, 113] on img at bounding box center [125, 126] width 38 height 50
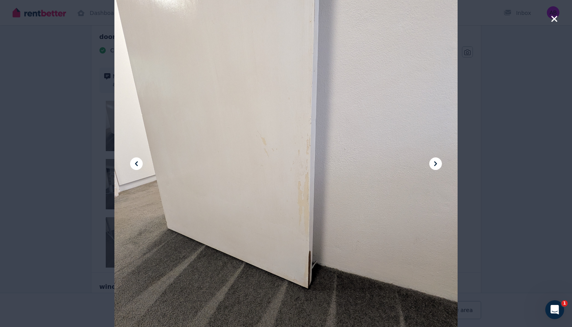
click at [435, 160] on icon at bounding box center [435, 163] width 9 height 9
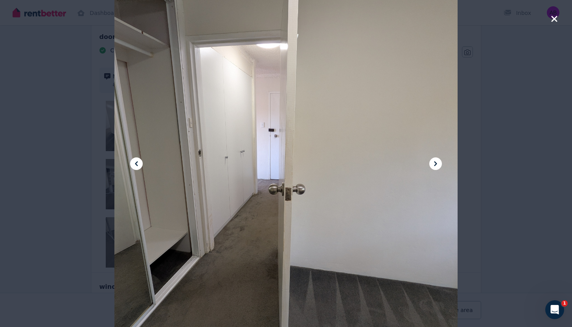
click at [435, 160] on icon at bounding box center [435, 163] width 9 height 9
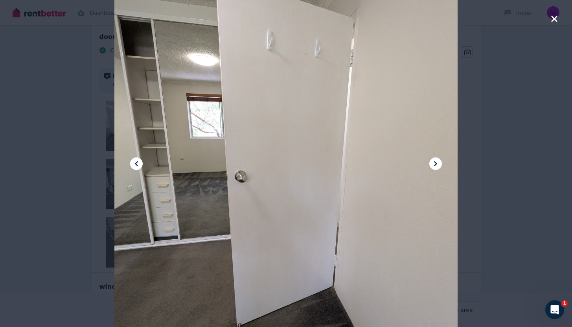
click at [435, 160] on icon at bounding box center [435, 163] width 9 height 9
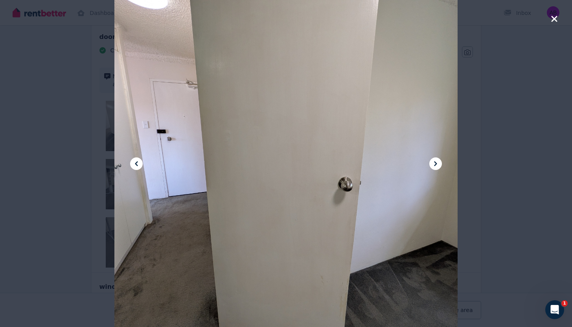
click at [435, 160] on icon at bounding box center [435, 163] width 9 height 9
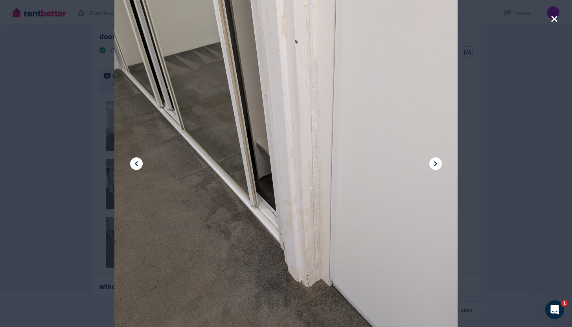
click at [435, 160] on icon at bounding box center [435, 163] width 9 height 9
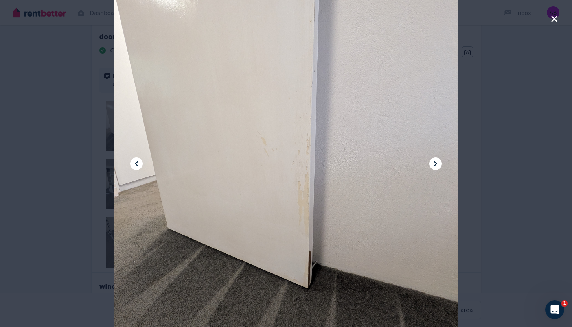
click at [553, 18] on icon "button" at bounding box center [554, 19] width 6 height 6
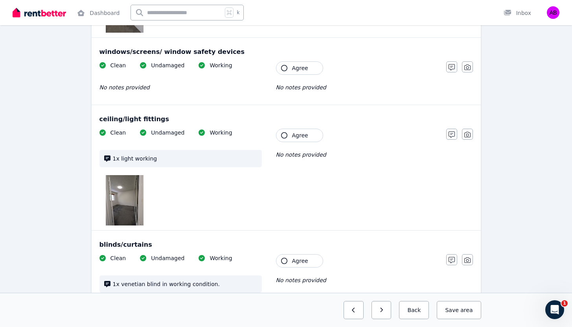
scroll to position [662, 0]
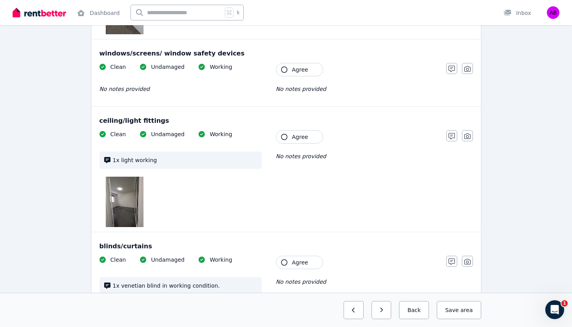
click at [124, 199] on img at bounding box center [125, 201] width 38 height 50
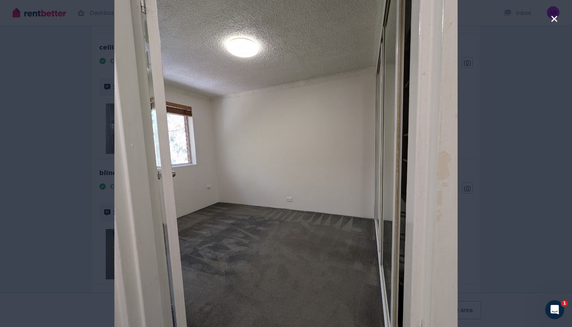
scroll to position [737, 0]
click at [552, 18] on icon "button" at bounding box center [554, 19] width 6 height 6
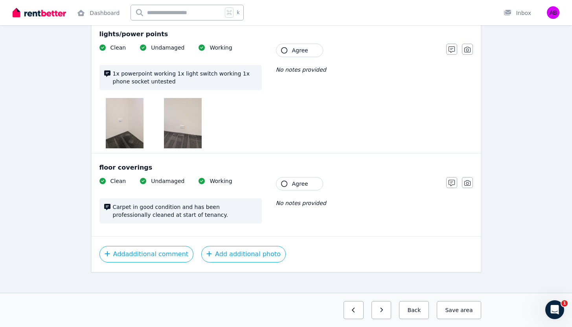
scroll to position [999, 0]
click at [125, 117] on img at bounding box center [125, 123] width 38 height 50
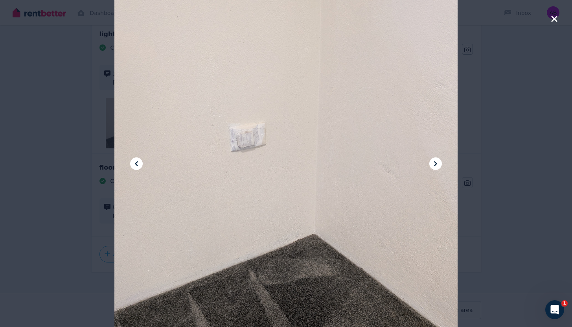
click at [435, 161] on icon at bounding box center [435, 163] width 9 height 9
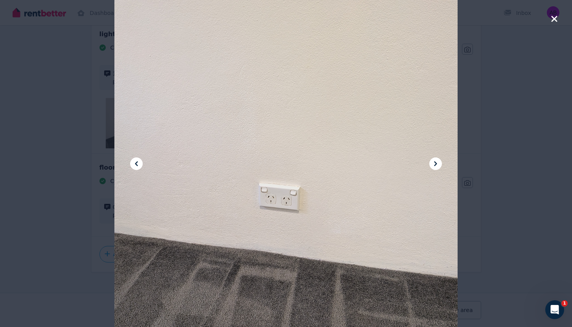
click at [435, 161] on icon at bounding box center [435, 163] width 9 height 9
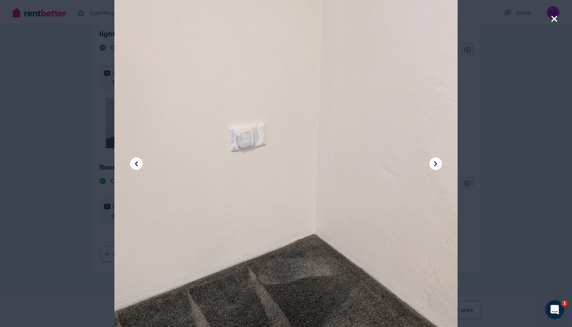
click at [552, 18] on icon "button" at bounding box center [554, 18] width 7 height 9
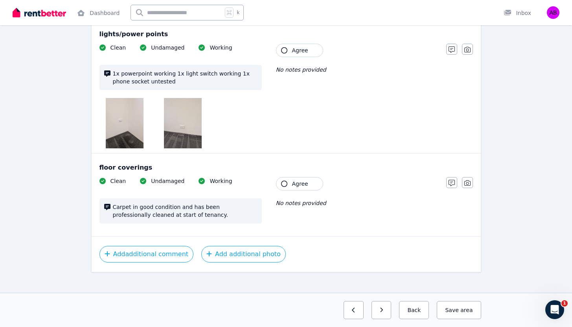
click at [189, 127] on img at bounding box center [183, 123] width 38 height 50
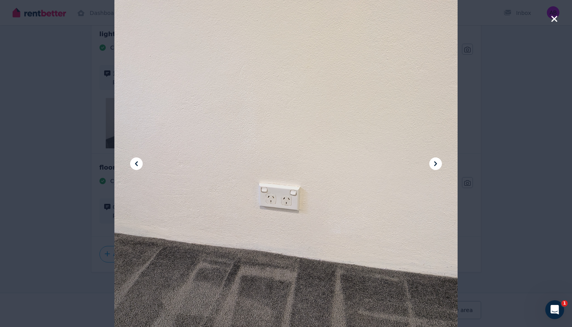
click at [554, 17] on icon "button" at bounding box center [554, 18] width 7 height 9
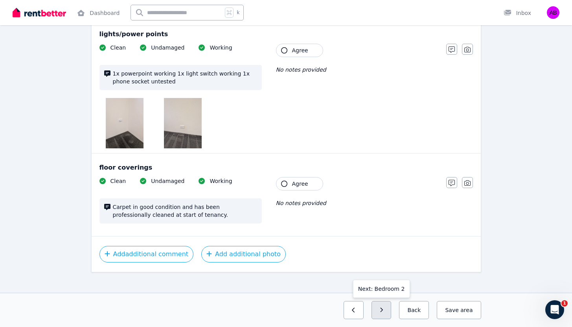
click at [378, 307] on button "button" at bounding box center [381, 310] width 20 height 18
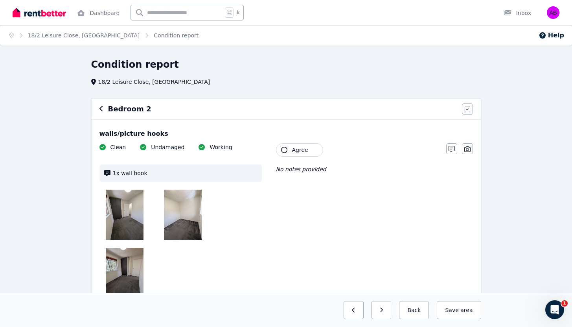
scroll to position [83, 0]
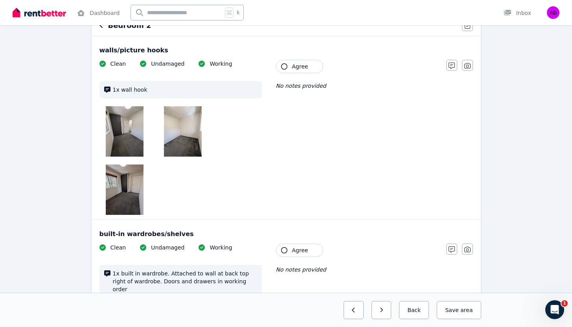
click at [136, 140] on img at bounding box center [125, 131] width 38 height 50
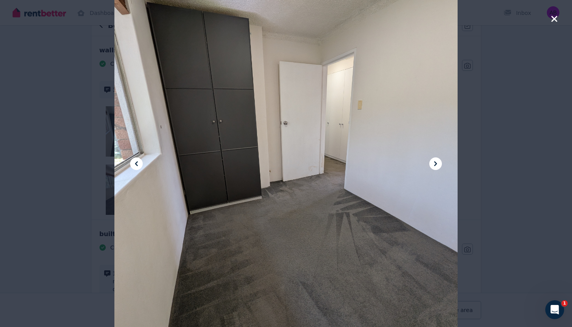
click at [436, 161] on icon at bounding box center [435, 163] width 9 height 9
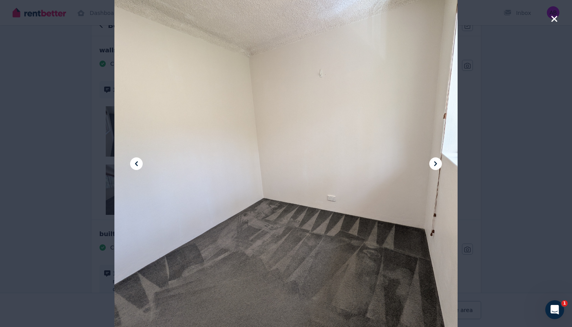
click at [436, 161] on icon at bounding box center [435, 163] width 9 height 9
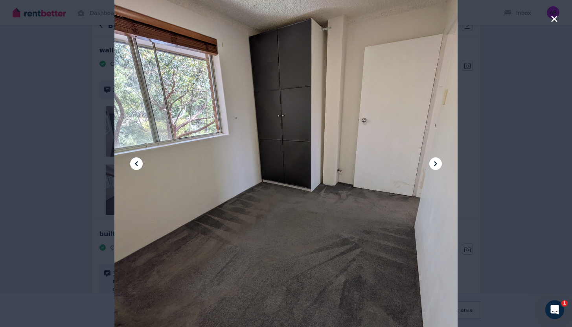
click at [436, 161] on icon at bounding box center [435, 163] width 9 height 9
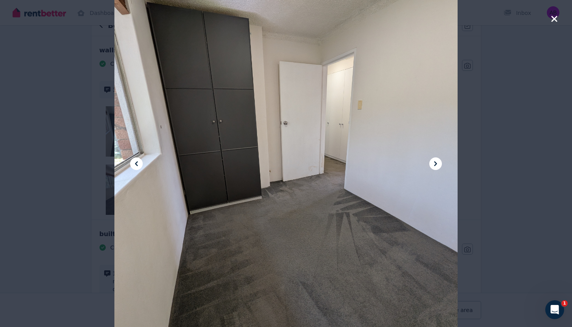
click at [436, 161] on icon at bounding box center [435, 163] width 9 height 9
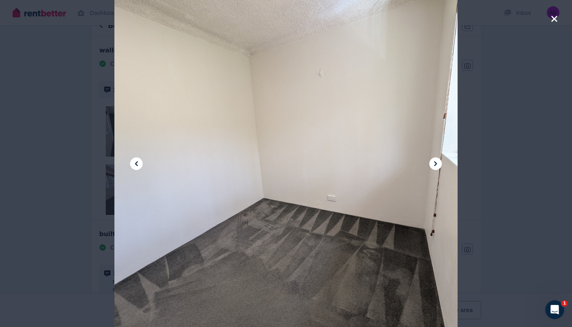
click at [436, 161] on icon at bounding box center [435, 163] width 9 height 9
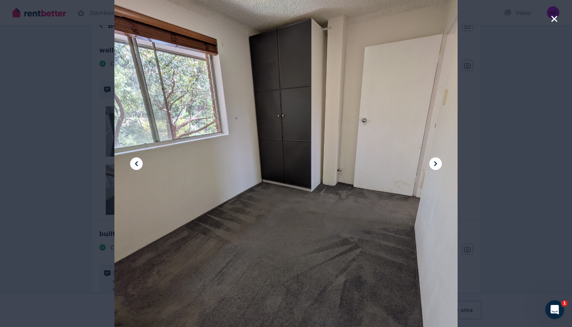
click at [553, 16] on icon "button" at bounding box center [554, 18] width 7 height 9
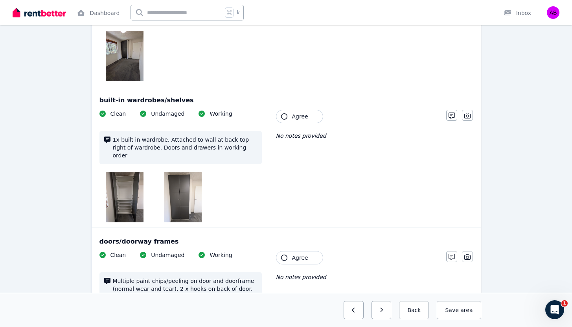
scroll to position [217, 0]
click at [109, 191] on img at bounding box center [125, 196] width 38 height 50
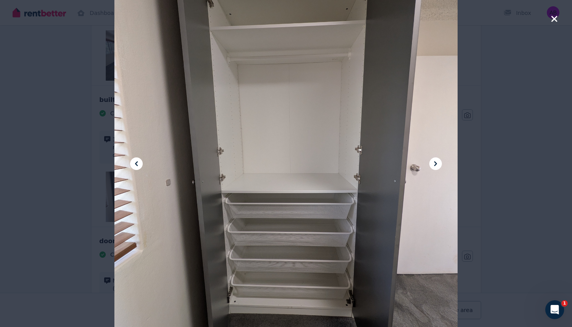
click at [434, 164] on icon at bounding box center [435, 163] width 9 height 9
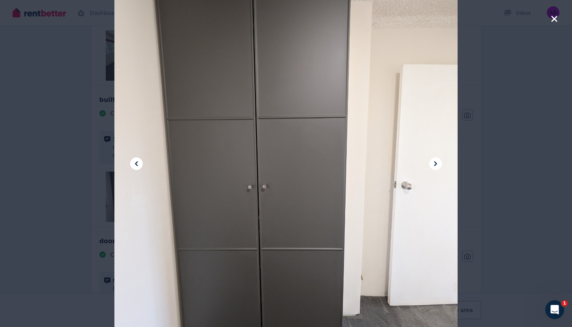
click at [434, 164] on icon at bounding box center [435, 163] width 9 height 9
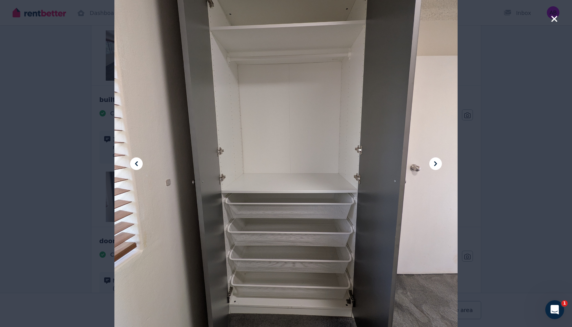
click at [553, 16] on icon "button" at bounding box center [554, 18] width 7 height 9
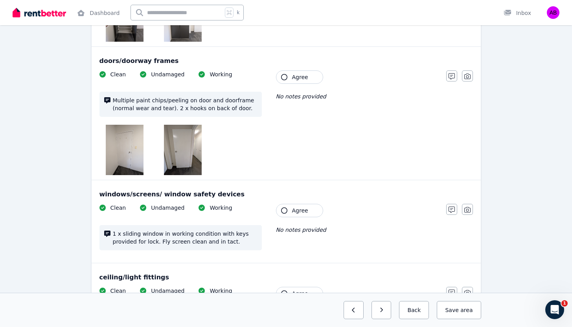
scroll to position [414, 0]
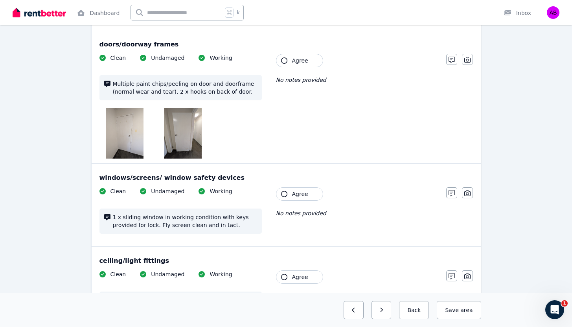
click at [123, 123] on img at bounding box center [125, 133] width 38 height 50
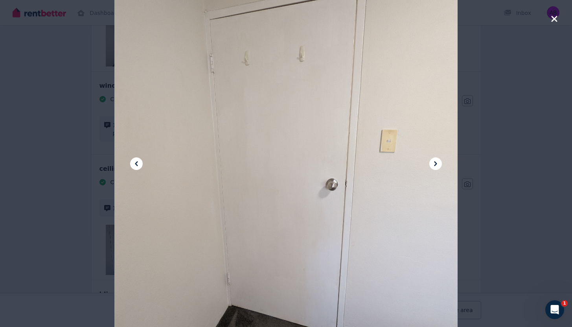
scroll to position [505, 0]
click at [437, 163] on icon at bounding box center [435, 163] width 9 height 9
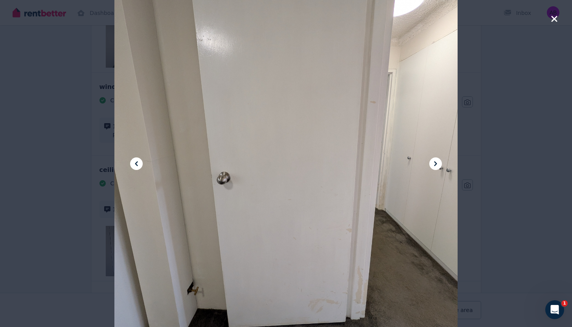
click at [553, 18] on icon "button" at bounding box center [554, 19] width 6 height 6
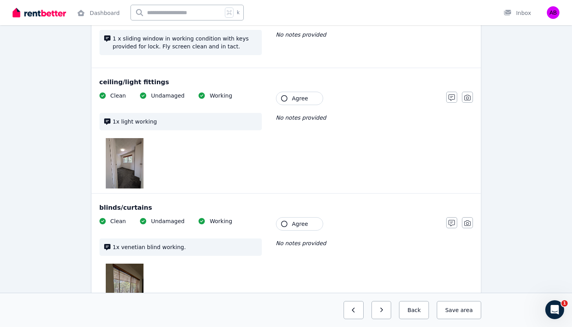
scroll to position [593, 0]
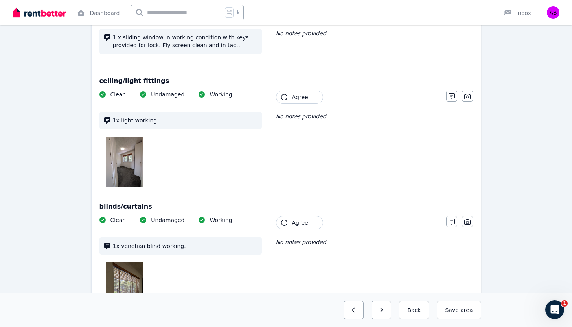
click at [119, 167] on img at bounding box center [125, 162] width 38 height 50
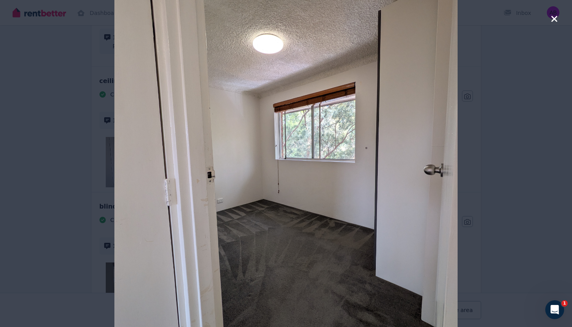
click at [552, 18] on icon "button" at bounding box center [554, 19] width 6 height 6
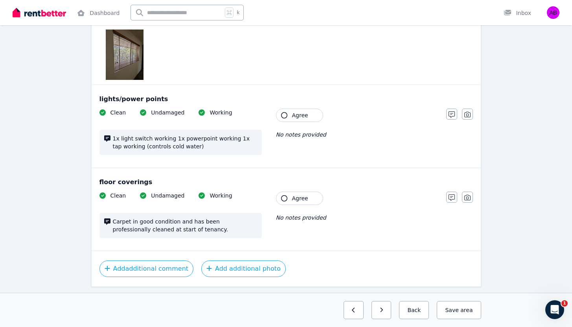
scroll to position [841, 0]
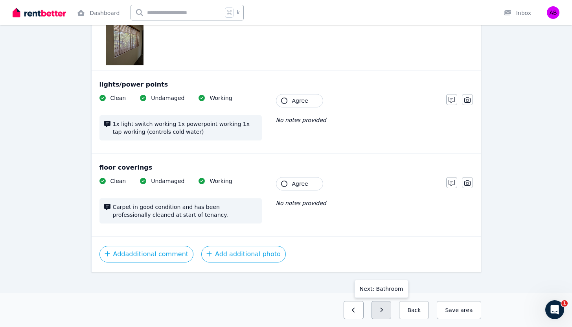
click at [381, 308] on button "button" at bounding box center [381, 310] width 20 height 18
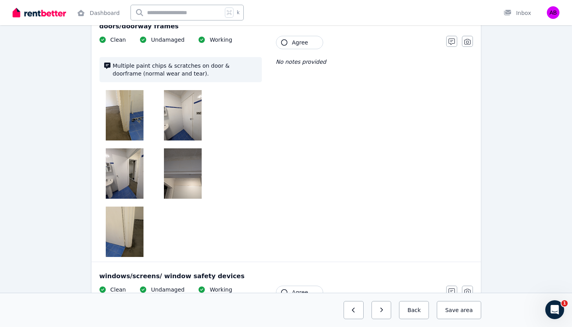
scroll to position [250, 0]
click at [119, 116] on img at bounding box center [125, 115] width 38 height 50
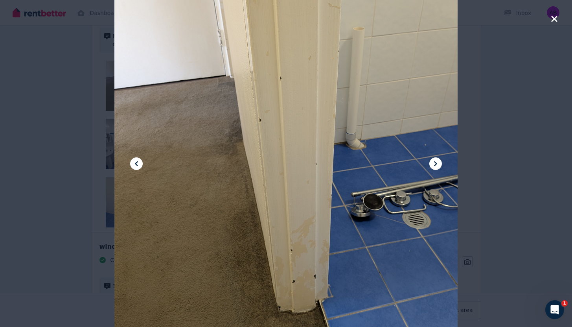
scroll to position [277, 0]
click at [438, 162] on icon at bounding box center [435, 163] width 9 height 9
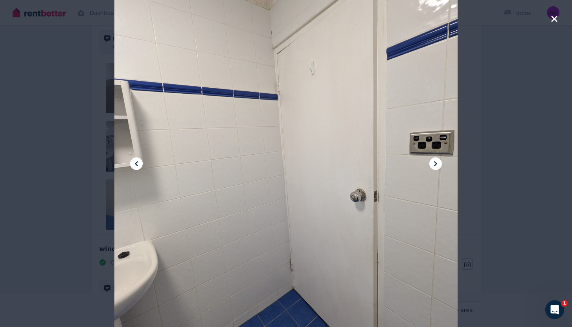
click at [438, 162] on icon at bounding box center [435, 163] width 9 height 9
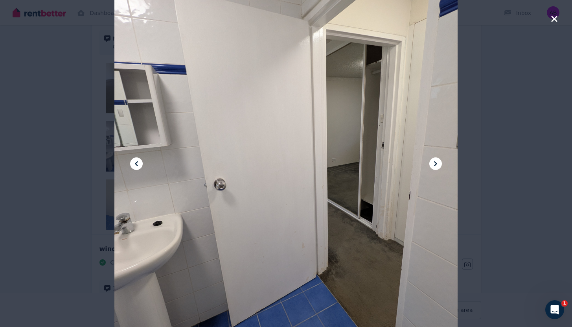
click at [438, 162] on icon at bounding box center [435, 163] width 9 height 9
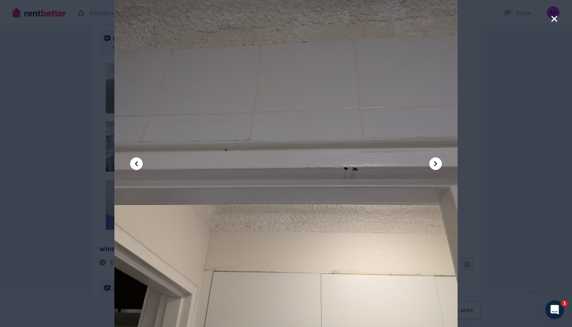
click at [134, 163] on icon at bounding box center [136, 163] width 9 height 9
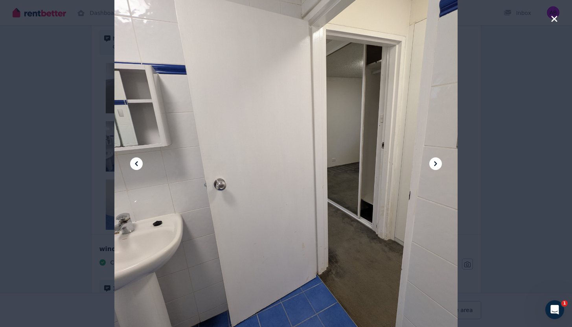
click at [436, 164] on icon at bounding box center [435, 163] width 3 height 5
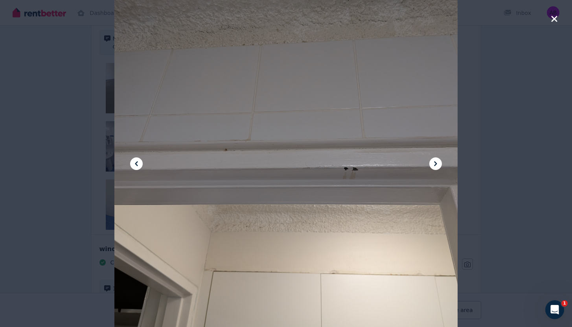
click at [436, 164] on icon at bounding box center [435, 163] width 3 height 5
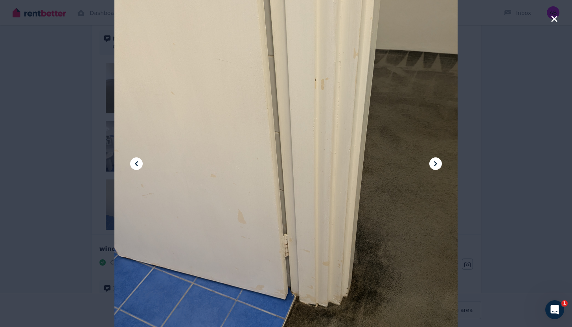
click at [436, 164] on icon at bounding box center [435, 163] width 3 height 5
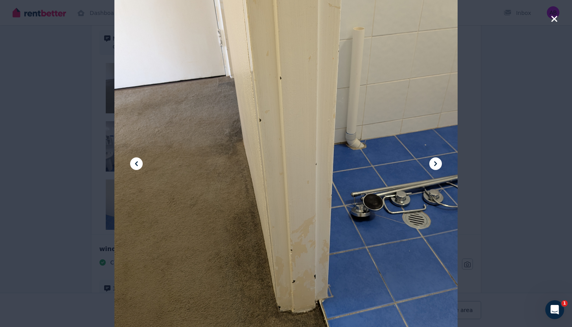
click at [554, 16] on icon "button" at bounding box center [554, 18] width 7 height 9
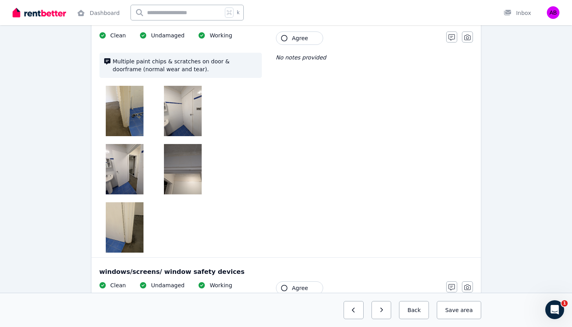
scroll to position [259, 0]
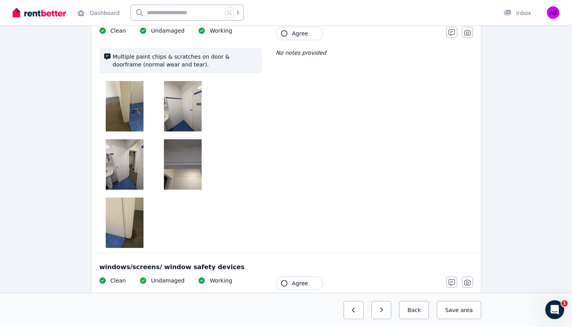
click at [134, 98] on img at bounding box center [125, 106] width 38 height 50
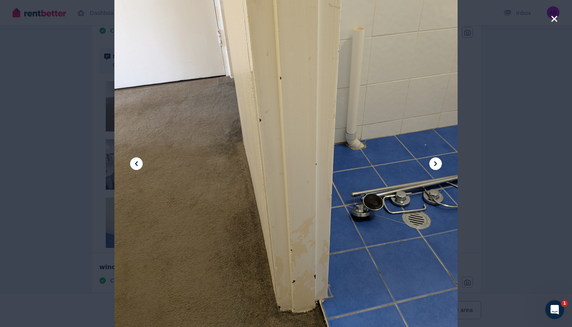
click at [434, 161] on icon at bounding box center [435, 163] width 3 height 5
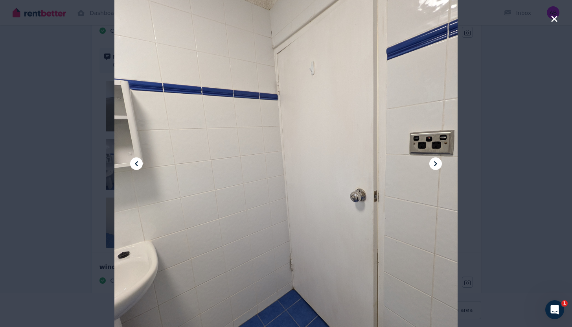
click at [434, 161] on icon at bounding box center [435, 163] width 3 height 5
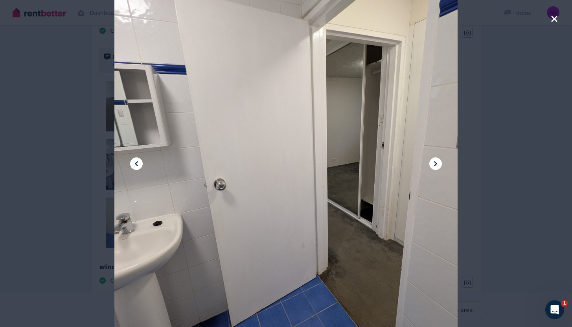
click at [434, 161] on icon at bounding box center [435, 163] width 3 height 5
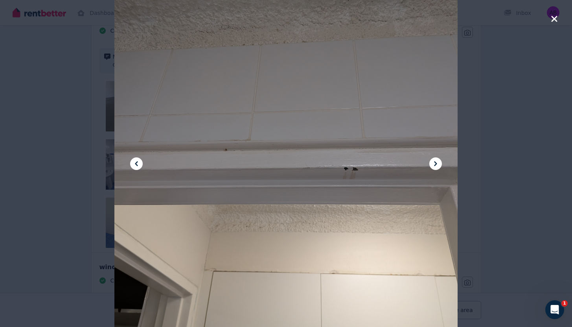
click at [434, 161] on icon at bounding box center [435, 163] width 3 height 5
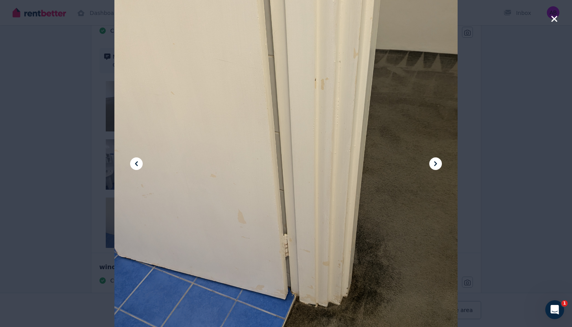
click at [434, 161] on icon at bounding box center [435, 163] width 3 height 5
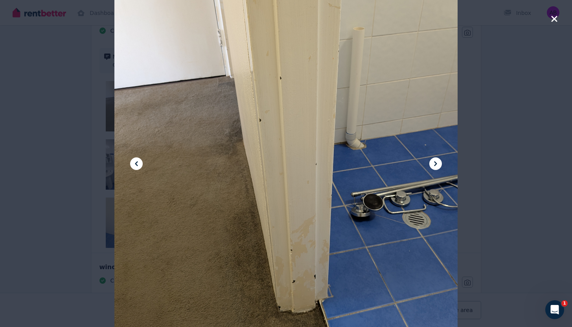
click at [555, 20] on icon "button" at bounding box center [554, 19] width 6 height 6
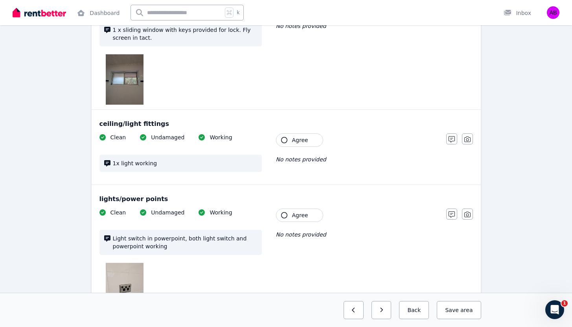
scroll to position [534, 0]
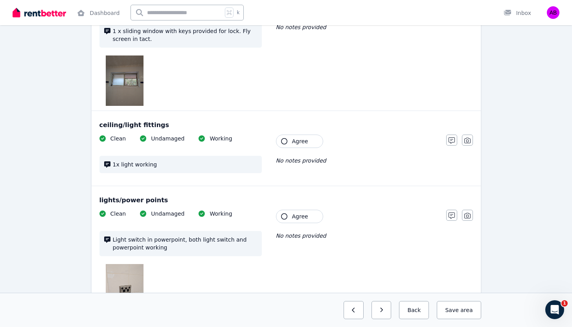
click at [126, 87] on img at bounding box center [125, 80] width 38 height 50
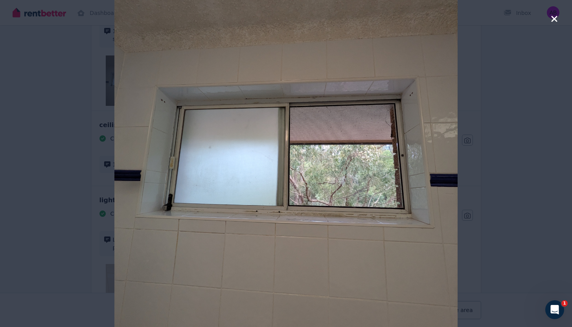
click at [556, 19] on icon "button" at bounding box center [554, 18] width 7 height 9
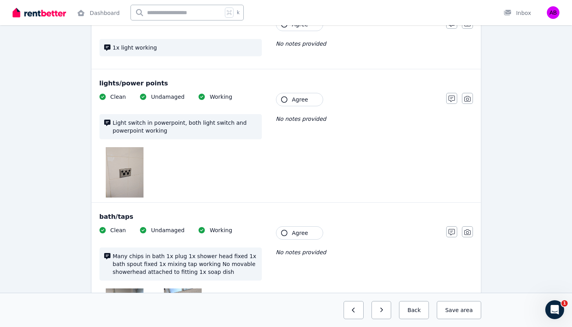
scroll to position [651, 0]
click at [112, 165] on img at bounding box center [125, 172] width 38 height 50
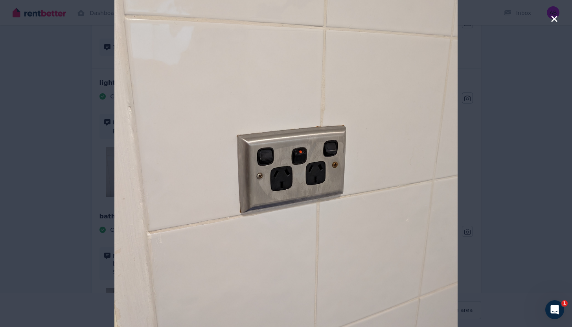
click at [554, 19] on icon "button" at bounding box center [554, 19] width 6 height 6
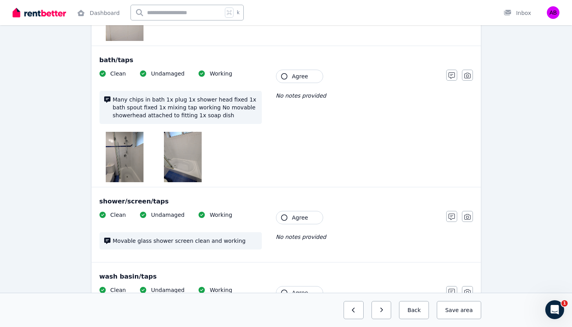
scroll to position [806, 0]
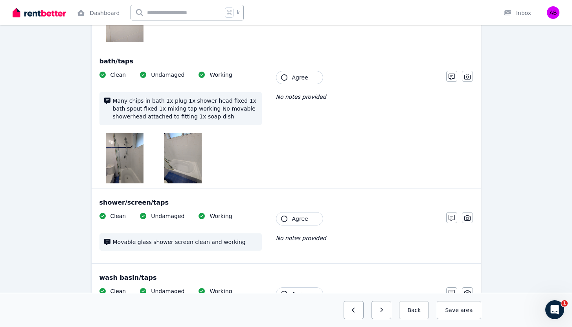
click at [129, 162] on img at bounding box center [125, 158] width 38 height 50
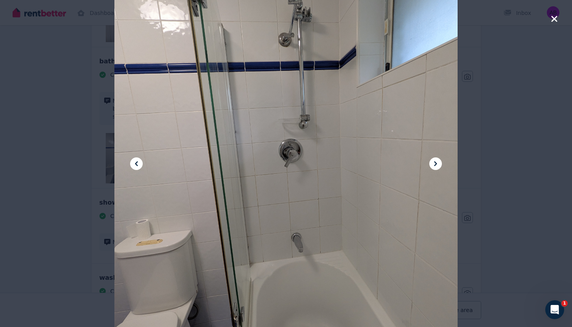
click at [430, 160] on button at bounding box center [435, 163] width 13 height 13
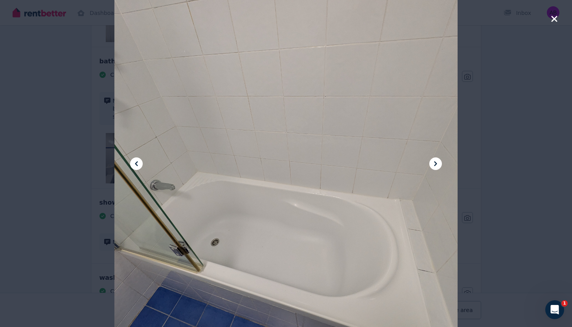
click at [430, 160] on button at bounding box center [435, 163] width 13 height 13
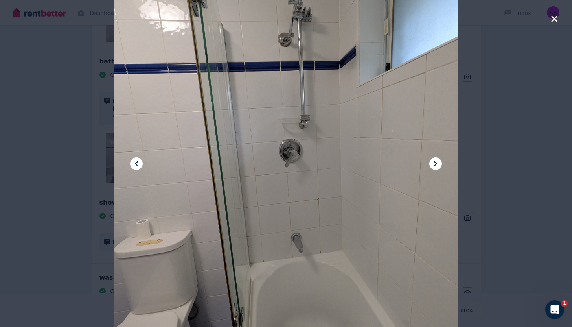
click at [435, 161] on icon at bounding box center [435, 163] width 9 height 9
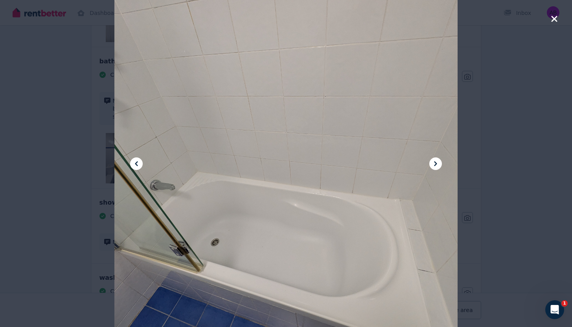
click at [435, 161] on icon at bounding box center [435, 163] width 9 height 9
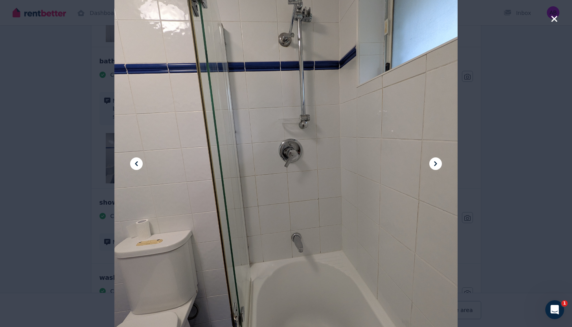
click at [553, 18] on icon "button" at bounding box center [554, 19] width 6 height 6
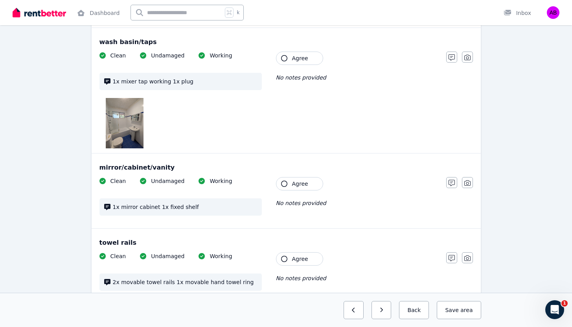
scroll to position [1060, 0]
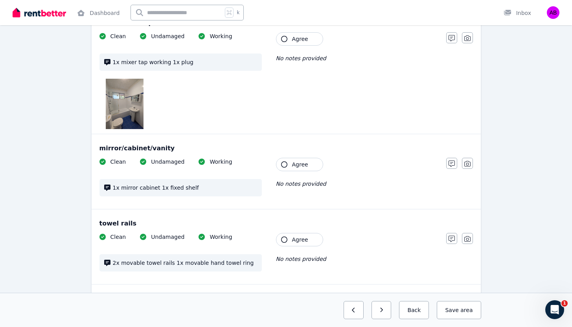
click at [115, 106] on img at bounding box center [125, 104] width 38 height 50
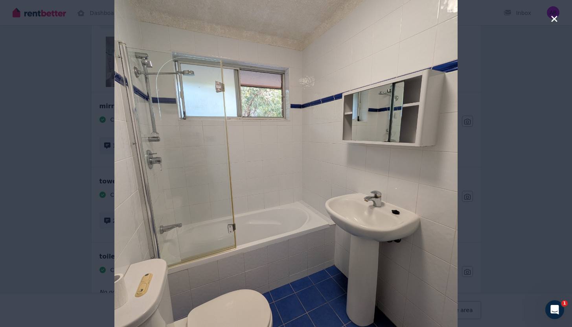
scroll to position [1101, 0]
click at [554, 18] on icon "button" at bounding box center [554, 19] width 6 height 6
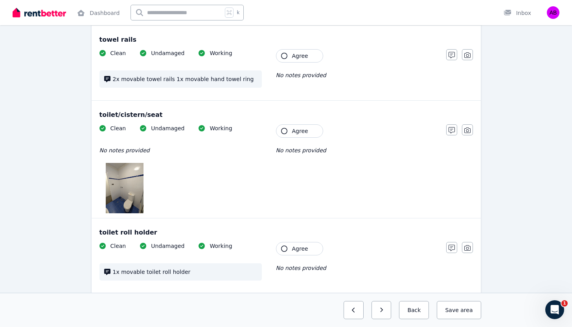
scroll to position [1248, 0]
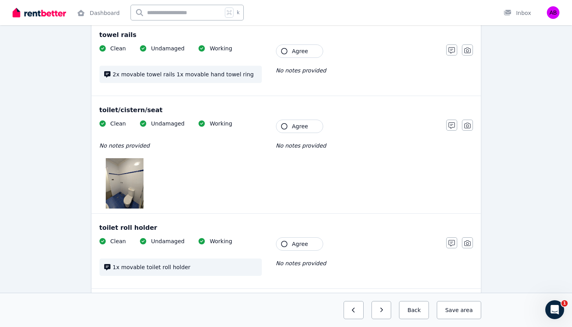
click at [116, 195] on img at bounding box center [125, 183] width 38 height 50
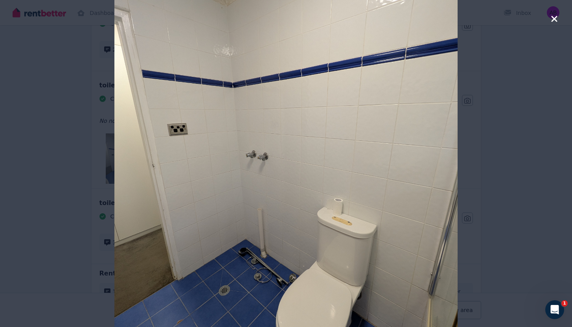
scroll to position [1274, 0]
click at [555, 19] on icon "button" at bounding box center [554, 18] width 7 height 9
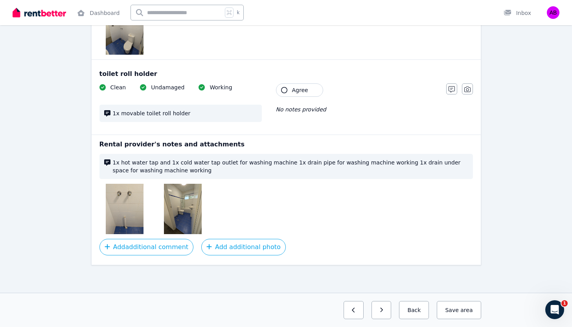
scroll to position [1400, 0]
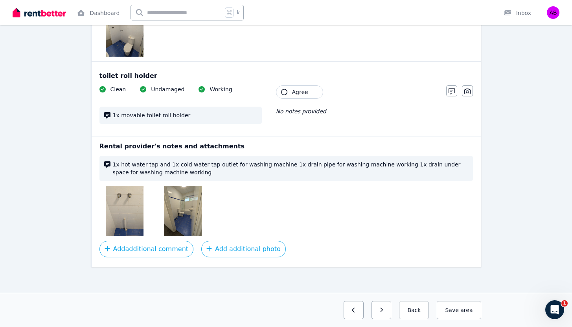
click at [132, 200] on img at bounding box center [125, 210] width 38 height 50
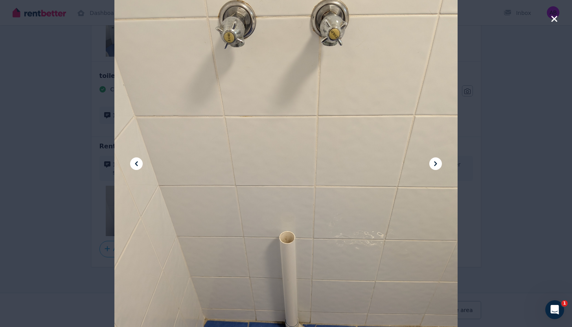
click at [436, 165] on icon at bounding box center [435, 163] width 9 height 9
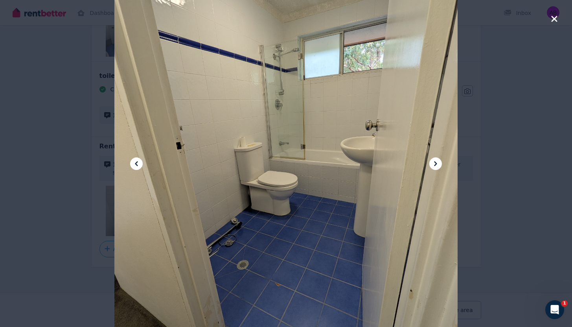
click at [135, 164] on icon at bounding box center [136, 163] width 9 height 9
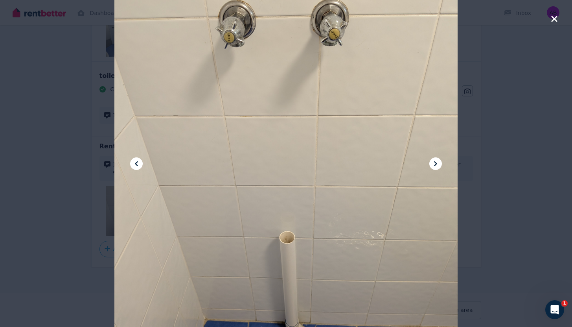
click at [433, 165] on icon at bounding box center [435, 163] width 9 height 9
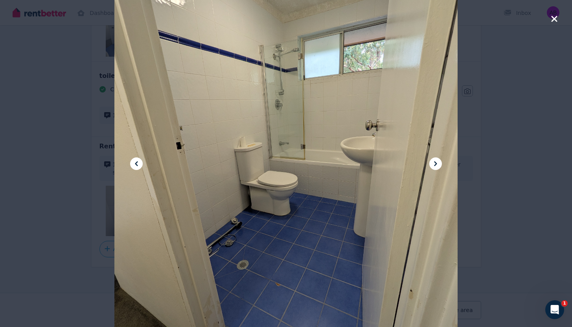
click at [433, 165] on icon at bounding box center [435, 163] width 9 height 9
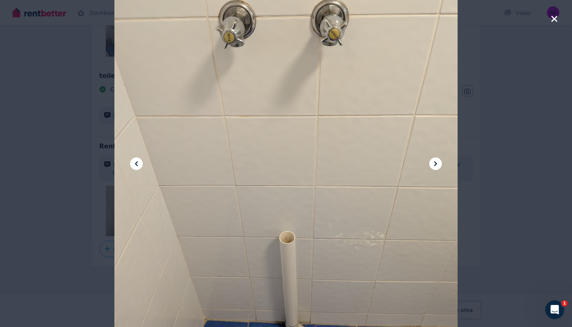
click at [433, 165] on icon at bounding box center [435, 163] width 9 height 9
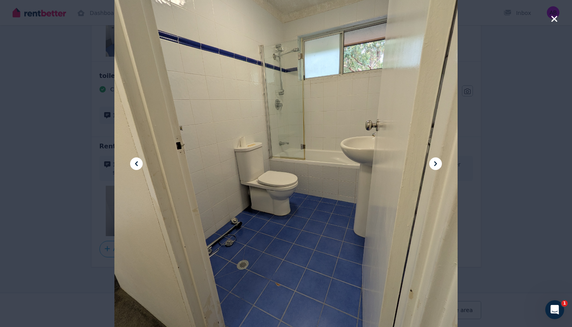
click at [554, 20] on icon "button" at bounding box center [554, 18] width 7 height 9
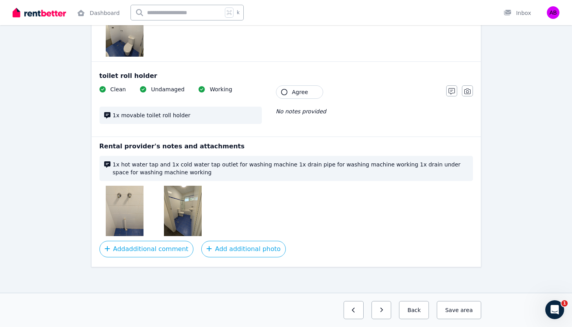
scroll to position [1403, 0]
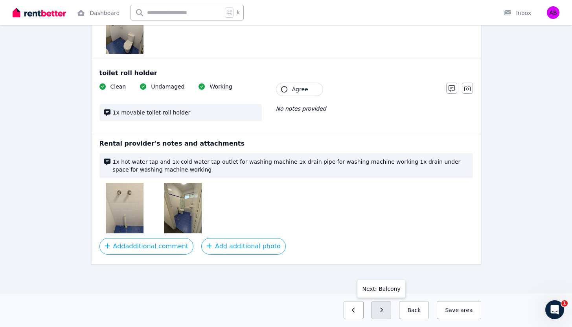
click at [382, 310] on button "button" at bounding box center [381, 310] width 20 height 18
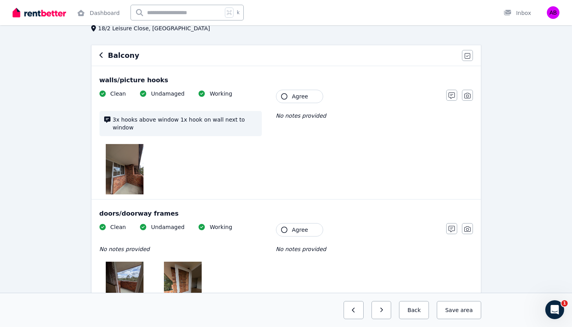
scroll to position [54, 0]
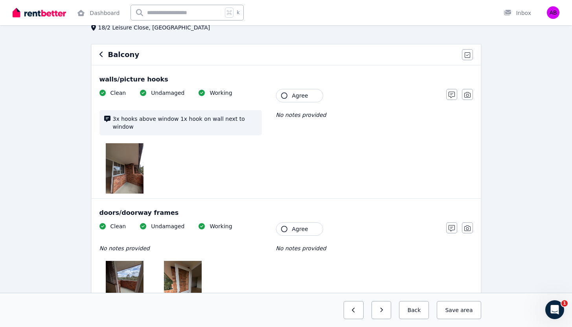
click at [116, 157] on img at bounding box center [125, 168] width 38 height 50
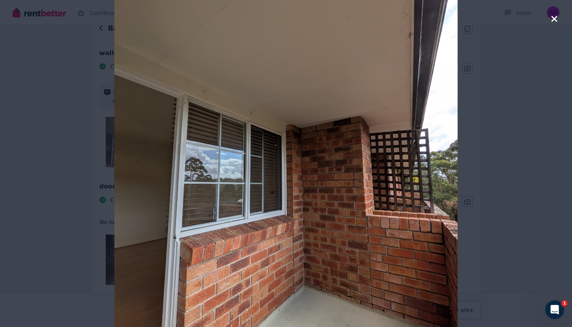
scroll to position [80, 0]
click at [554, 19] on icon "button" at bounding box center [554, 19] width 6 height 6
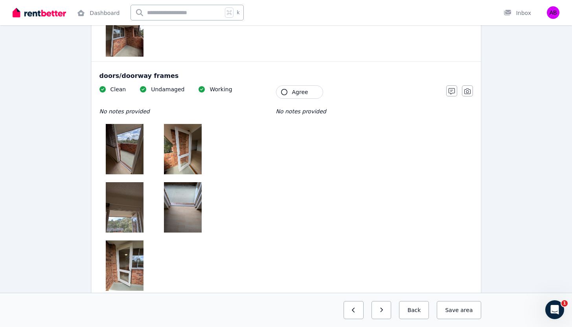
scroll to position [223, 0]
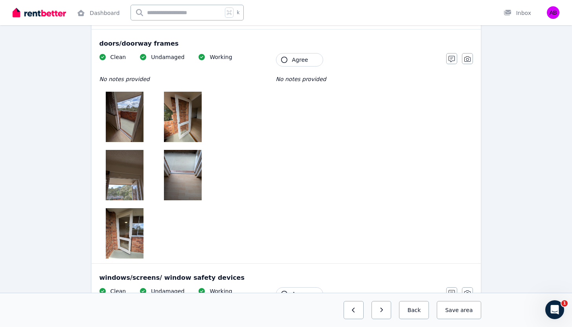
click at [125, 114] on img at bounding box center [125, 117] width 38 height 50
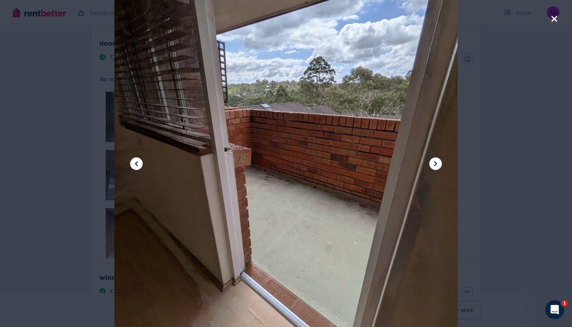
click at [437, 162] on icon at bounding box center [435, 163] width 9 height 9
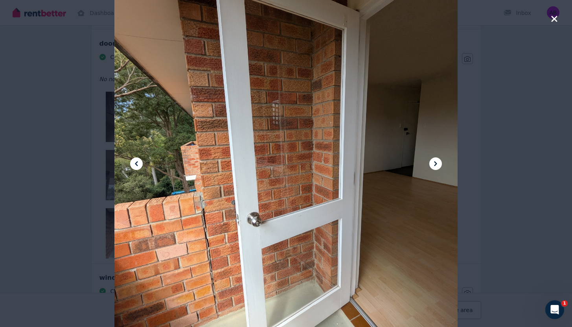
click at [437, 162] on icon at bounding box center [435, 163] width 9 height 9
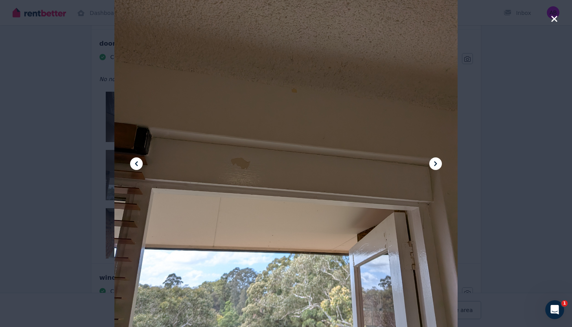
click at [437, 162] on icon at bounding box center [435, 163] width 9 height 9
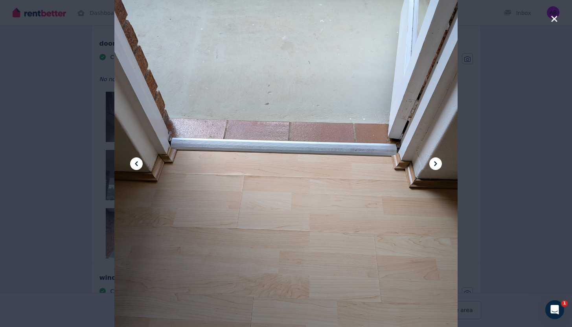
click at [437, 162] on icon at bounding box center [435, 163] width 9 height 9
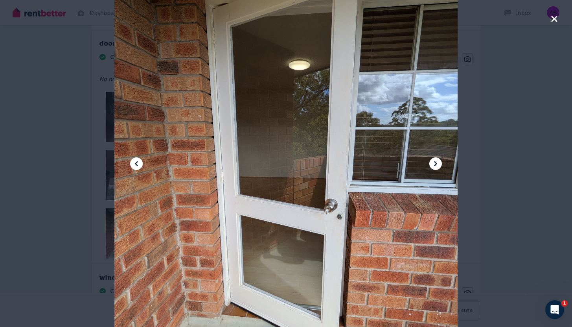
click at [437, 162] on icon at bounding box center [435, 163] width 9 height 9
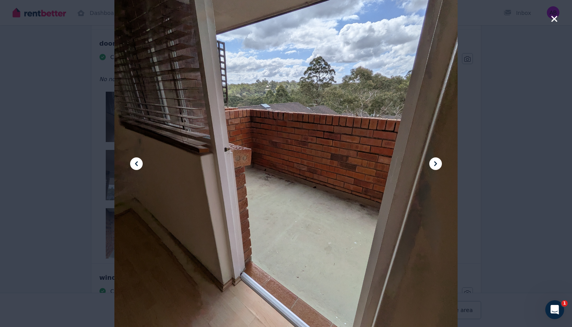
click at [437, 162] on icon at bounding box center [435, 163] width 9 height 9
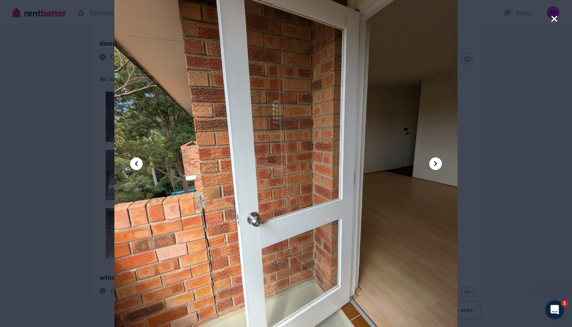
click at [437, 162] on icon at bounding box center [435, 163] width 9 height 9
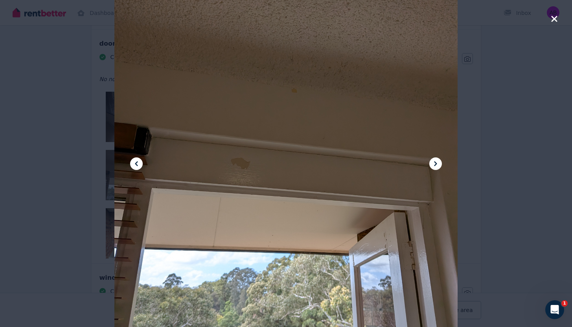
click at [437, 162] on icon at bounding box center [435, 163] width 9 height 9
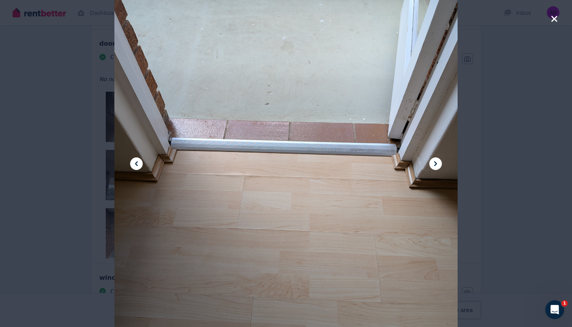
click at [437, 162] on icon at bounding box center [435, 163] width 9 height 9
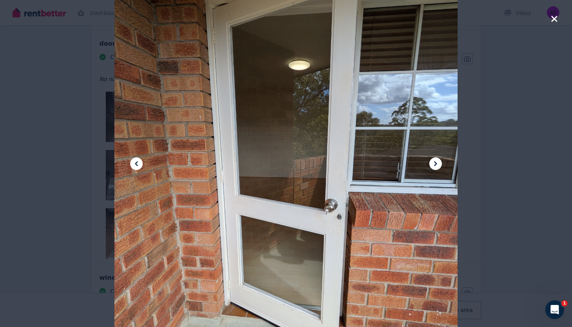
click at [554, 18] on icon "button" at bounding box center [554, 18] width 7 height 9
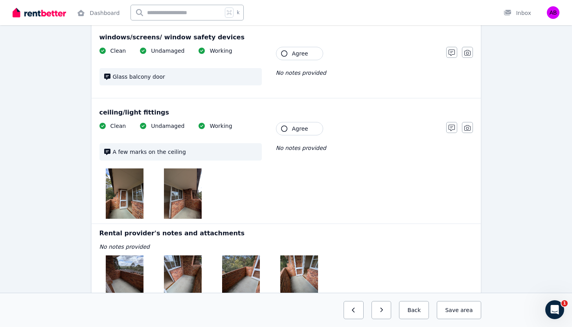
scroll to position [528, 0]
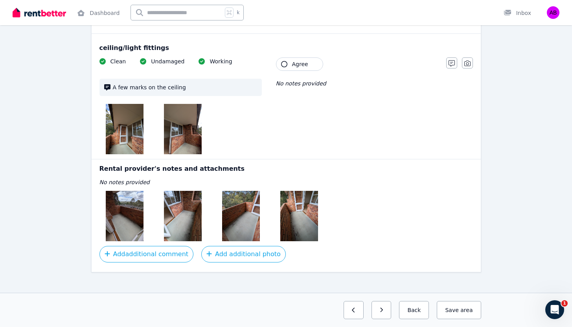
click at [119, 136] on img at bounding box center [125, 129] width 38 height 50
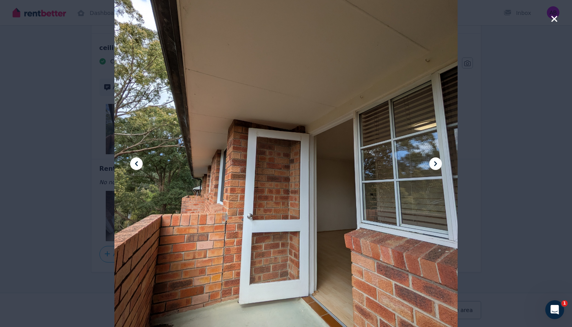
click at [436, 164] on icon at bounding box center [435, 163] width 9 height 9
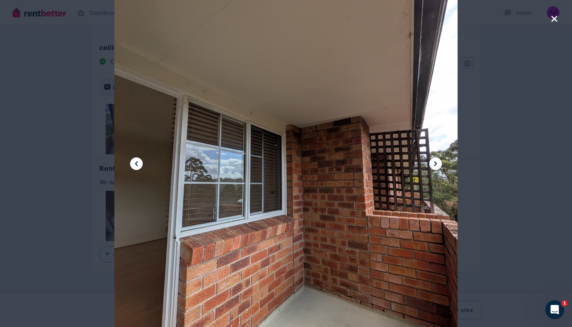
click at [436, 164] on icon at bounding box center [435, 163] width 9 height 9
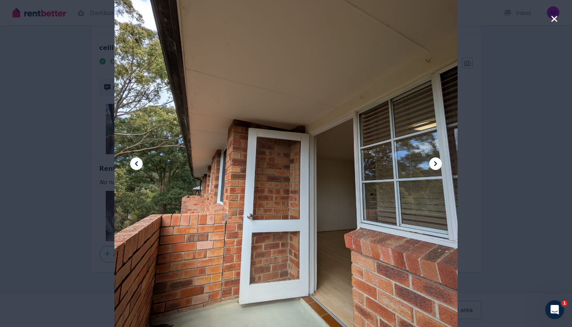
click at [436, 164] on icon at bounding box center [435, 163] width 9 height 9
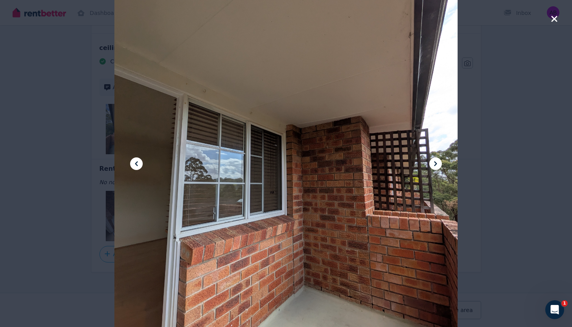
click at [551, 19] on icon "button" at bounding box center [554, 18] width 7 height 9
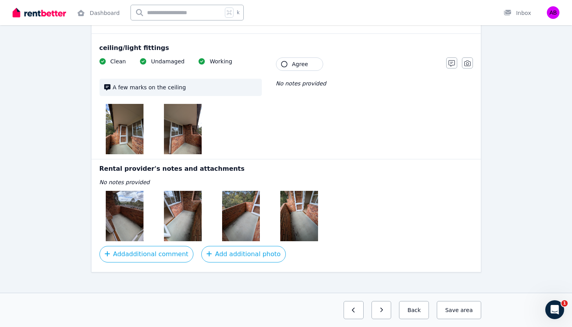
click at [132, 206] on img at bounding box center [125, 216] width 38 height 50
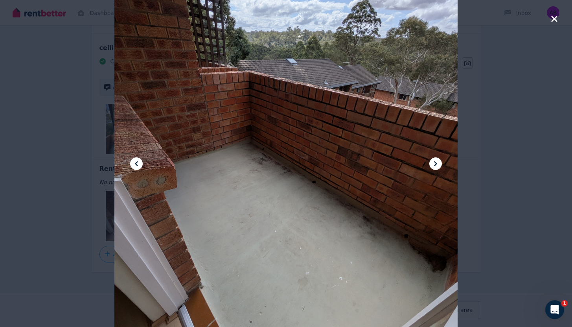
click at [434, 163] on icon at bounding box center [435, 163] width 9 height 9
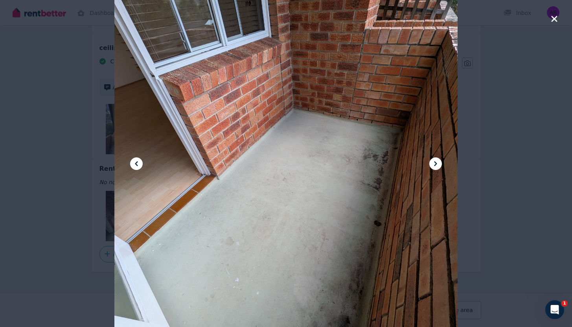
click at [434, 163] on icon at bounding box center [435, 163] width 9 height 9
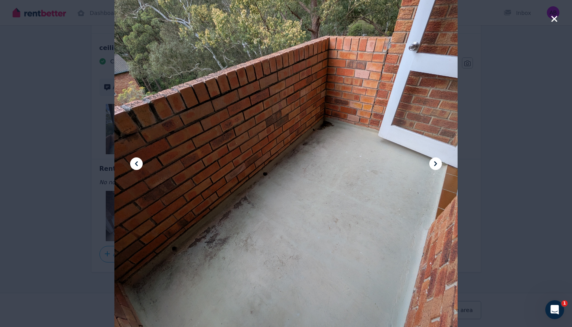
click at [434, 163] on icon at bounding box center [435, 163] width 9 height 9
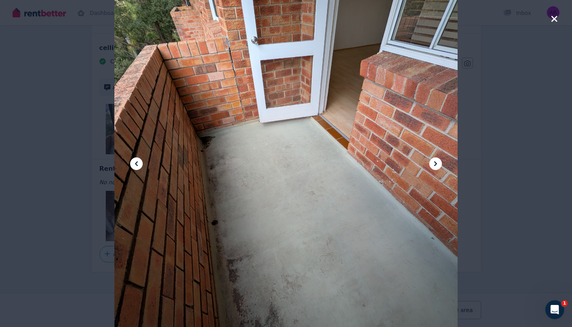
click at [434, 163] on icon at bounding box center [435, 163] width 9 height 9
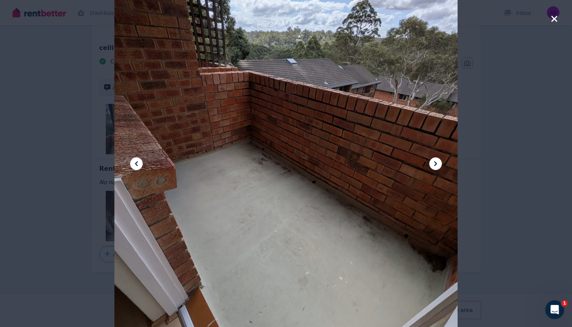
click at [434, 160] on icon at bounding box center [435, 163] width 9 height 9
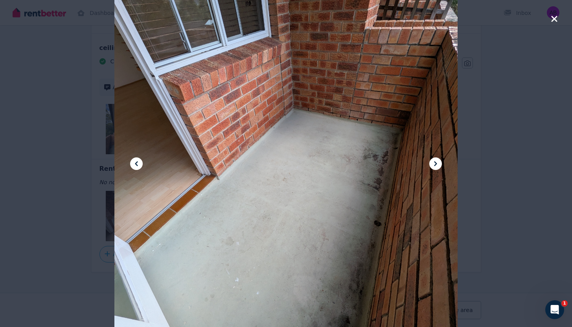
click at [434, 160] on icon at bounding box center [435, 163] width 9 height 9
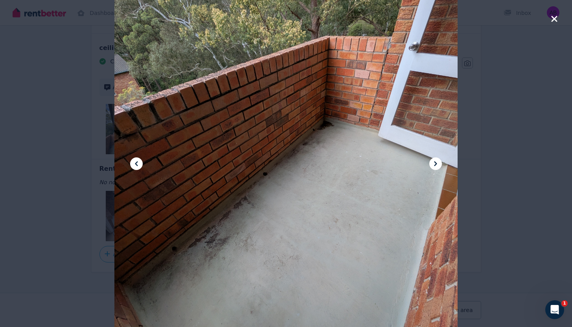
click at [437, 159] on icon at bounding box center [435, 163] width 9 height 9
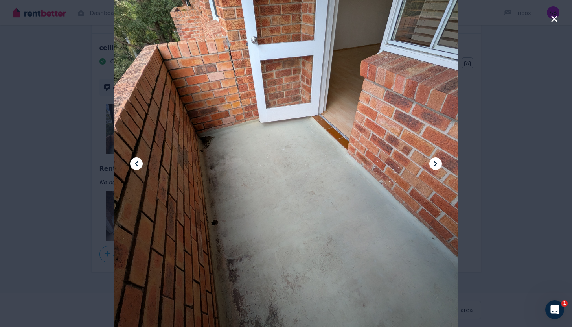
click at [437, 159] on icon at bounding box center [435, 163] width 9 height 9
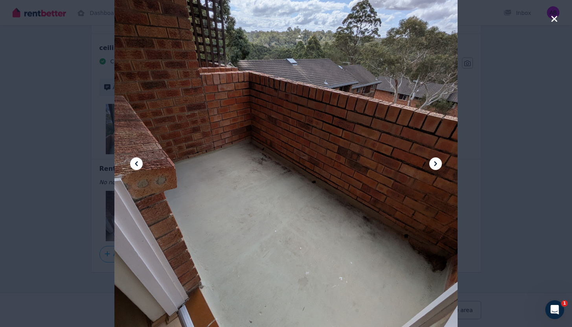
click at [552, 20] on icon "button" at bounding box center [554, 19] width 6 height 6
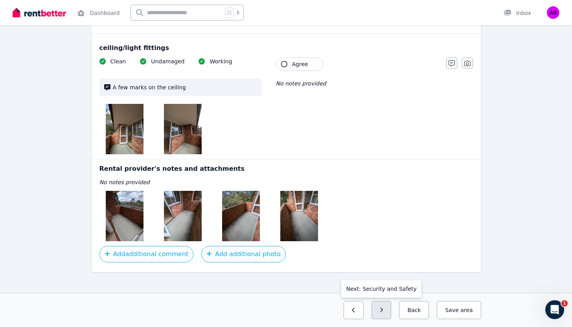
click at [376, 306] on button "button" at bounding box center [381, 310] width 20 height 18
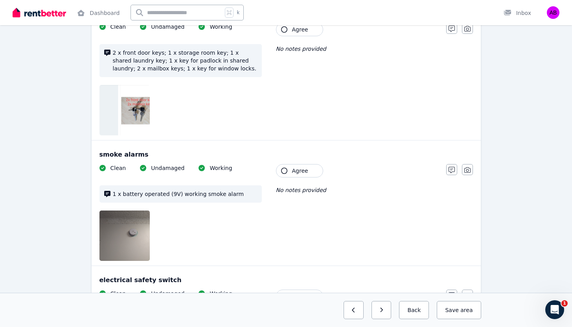
scroll to position [253, 0]
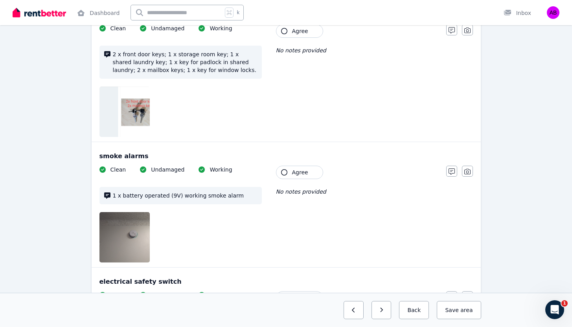
click at [140, 112] on img at bounding box center [155, 111] width 113 height 50
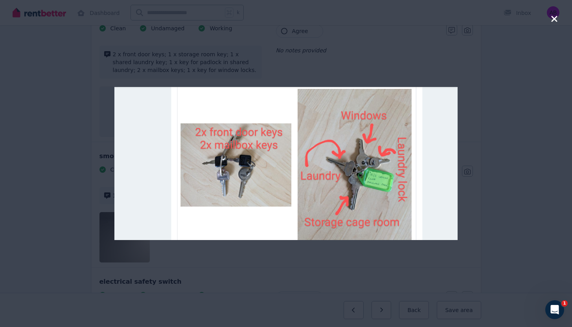
click at [553, 18] on icon "button" at bounding box center [554, 19] width 6 height 6
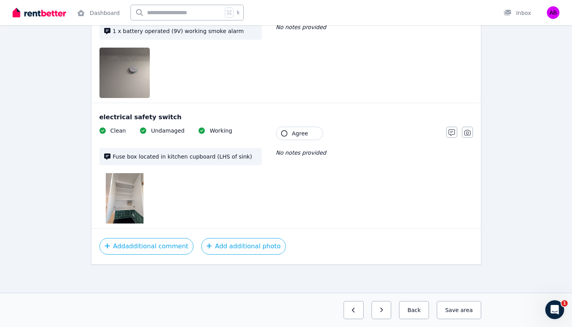
scroll to position [417, 0]
click at [111, 191] on img at bounding box center [125, 198] width 38 height 50
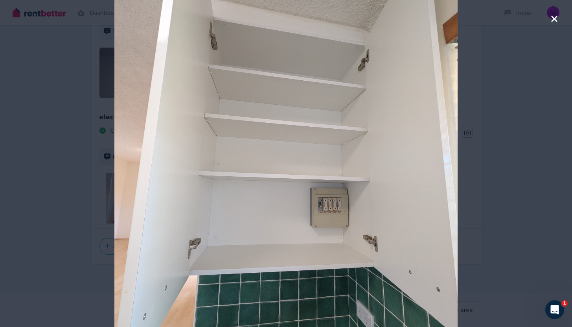
click at [552, 19] on icon "button" at bounding box center [554, 18] width 7 height 9
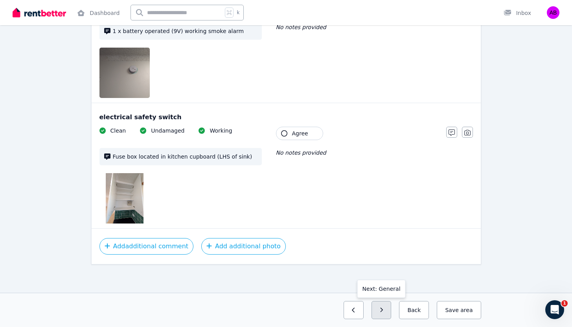
click at [382, 307] on button "button" at bounding box center [381, 310] width 20 height 18
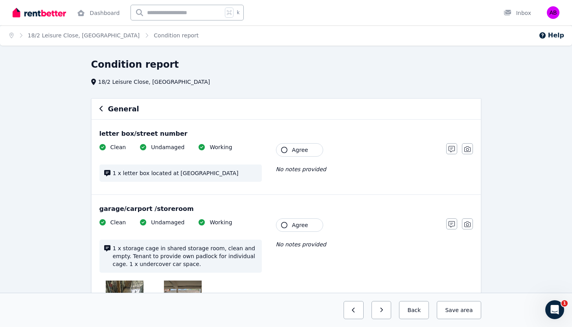
scroll to position [72, 0]
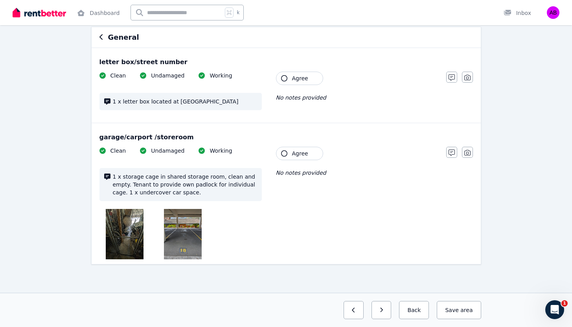
click at [130, 240] on img at bounding box center [125, 234] width 38 height 50
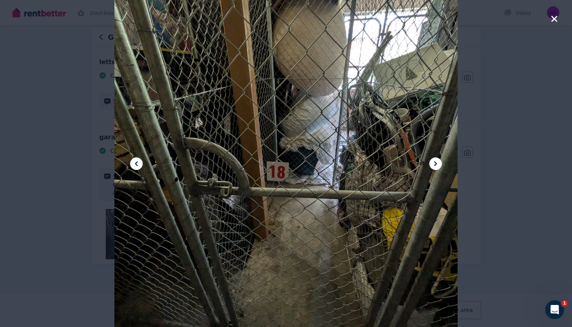
click at [555, 18] on icon "button" at bounding box center [554, 19] width 6 height 6
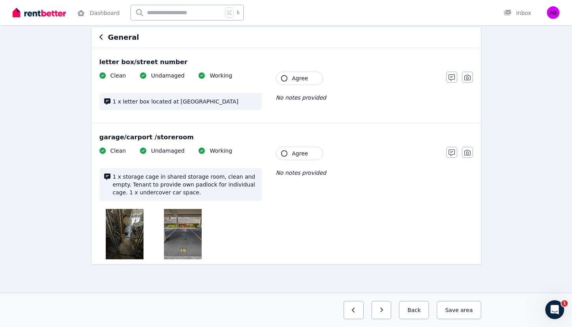
click at [131, 223] on img at bounding box center [125, 234] width 38 height 50
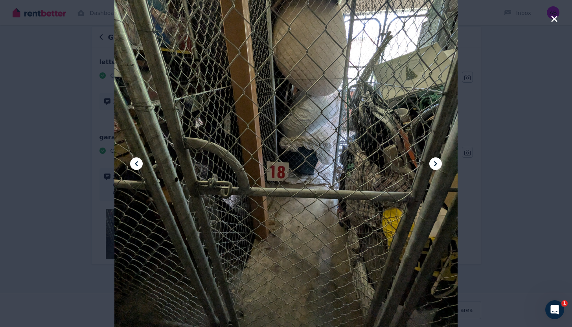
click at [554, 20] on icon "button" at bounding box center [554, 18] width 7 height 9
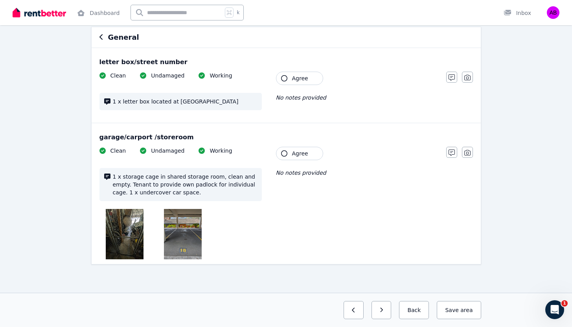
click at [165, 236] on img at bounding box center [183, 234] width 38 height 50
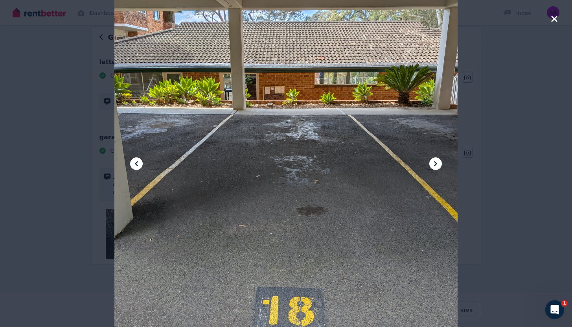
click at [553, 18] on icon "button" at bounding box center [554, 18] width 7 height 9
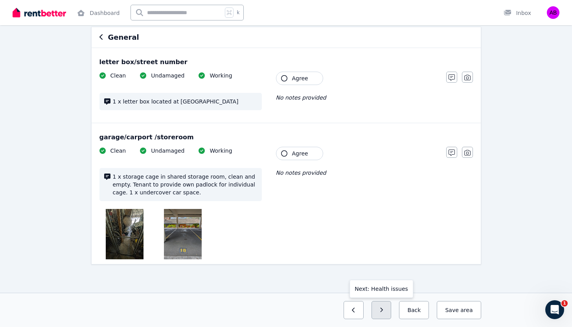
click at [384, 312] on button "button" at bounding box center [381, 310] width 20 height 18
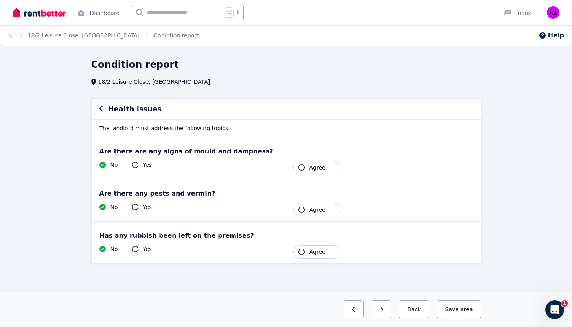
scroll to position [0, 0]
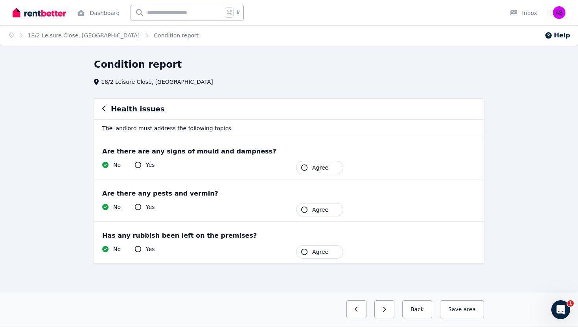
click at [384, 312] on button "button" at bounding box center [384, 309] width 20 height 18
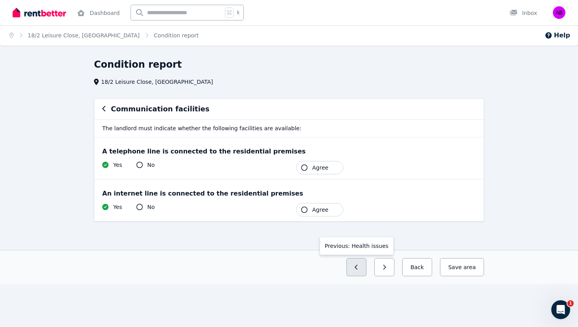
click at [356, 271] on button "button" at bounding box center [356, 267] width 20 height 18
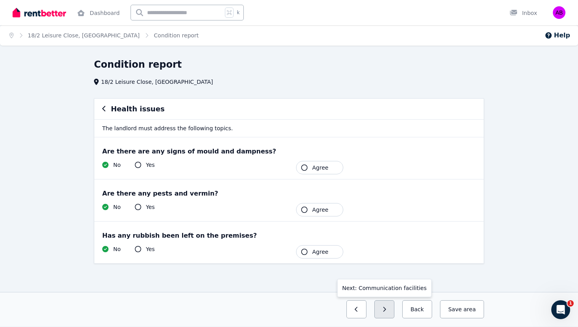
click at [384, 310] on button "button" at bounding box center [384, 309] width 20 height 18
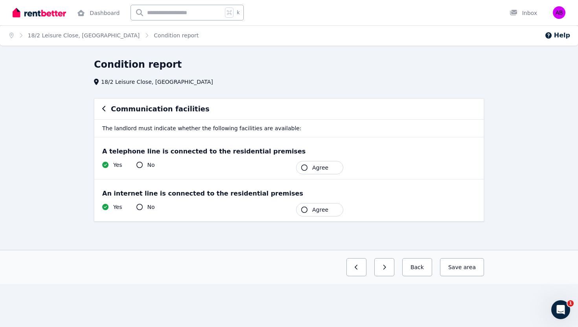
click at [384, 310] on div "Home 18/2 Leisure Close, [GEOGRAPHIC_DATA] Condition report Help Condition repo…" at bounding box center [289, 163] width 578 height 327
click at [386, 268] on icon "button" at bounding box center [384, 267] width 4 height 6
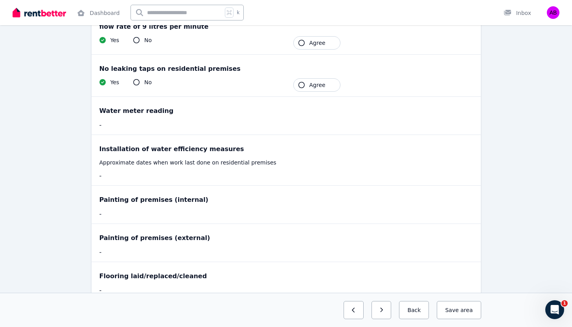
scroll to position [220, 0]
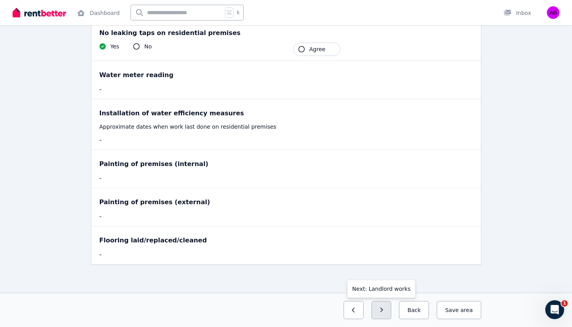
click at [383, 308] on icon "button" at bounding box center [382, 310] width 4 height 6
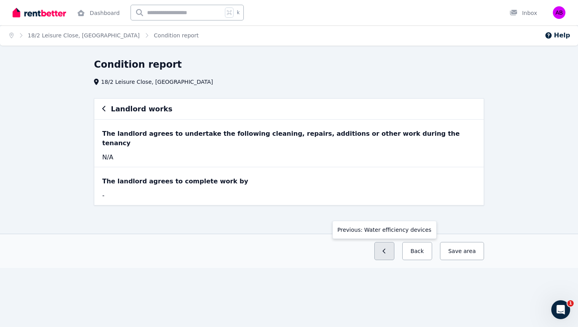
click at [385, 244] on button "button" at bounding box center [384, 251] width 20 height 18
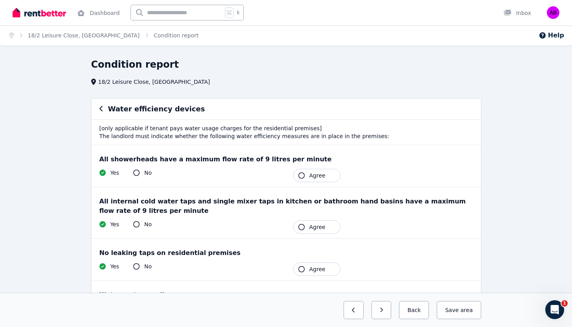
click at [385, 244] on div "No leaking taps on residential premises Yes No Tenant Agree" at bounding box center [286, 260] width 389 height 42
